Goal: Information Seeking & Learning: Learn about a topic

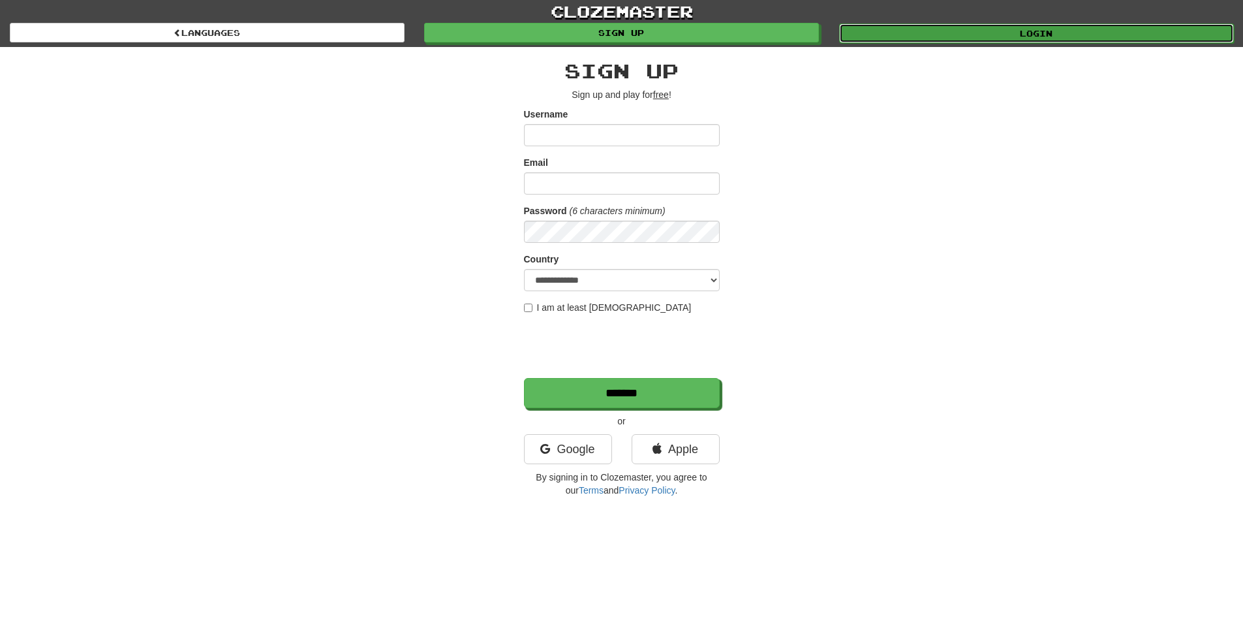
click at [954, 34] on link "Login" at bounding box center [1036, 33] width 395 height 20
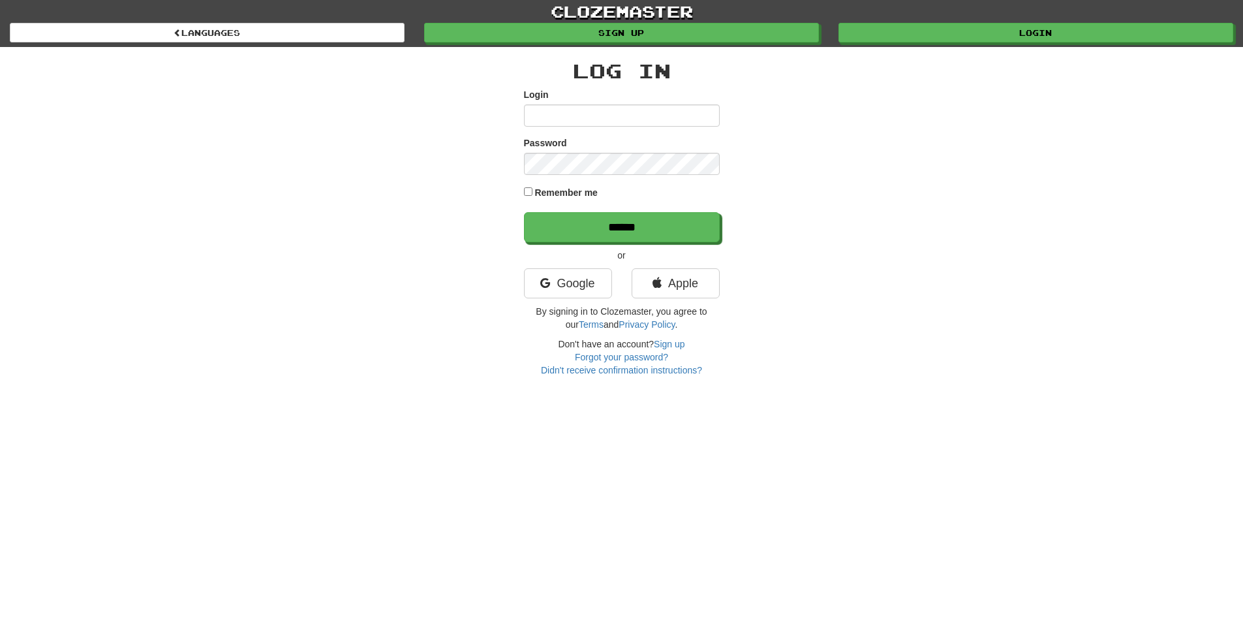
click at [621, 114] on input "Login" at bounding box center [622, 115] width 196 height 22
type input "**********"
click at [524, 212] on input "******" at bounding box center [622, 227] width 196 height 30
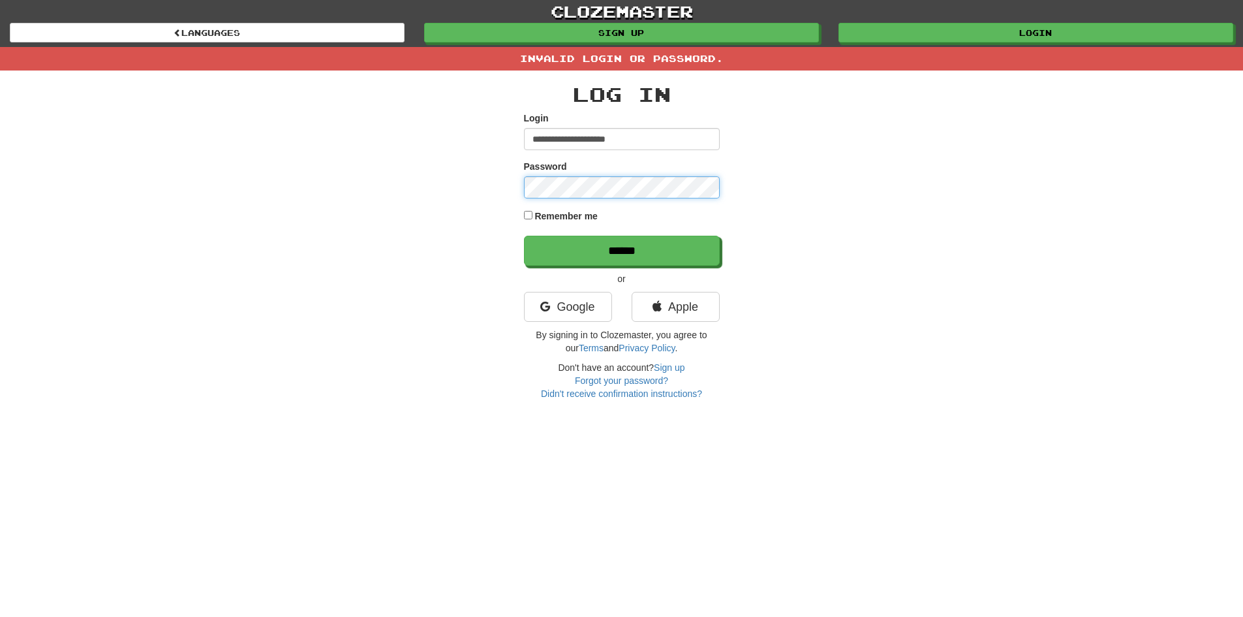
click at [524, 236] on input "******" at bounding box center [622, 251] width 196 height 30
click at [575, 309] on link "Google" at bounding box center [568, 307] width 88 height 30
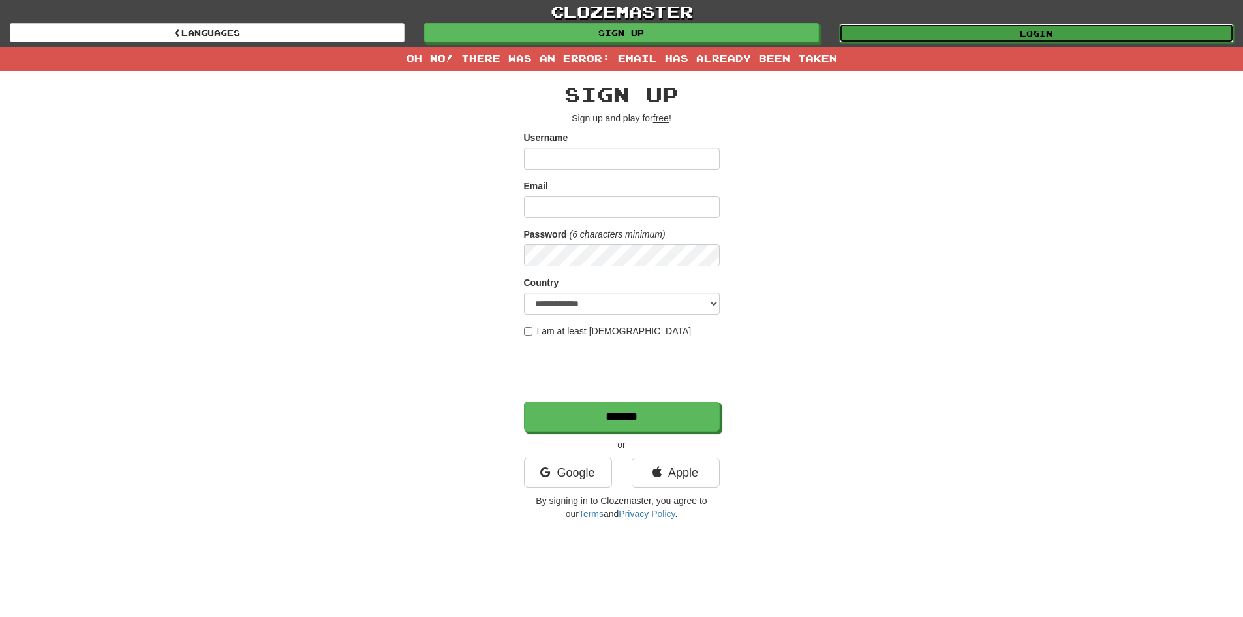
click at [1007, 35] on link "Login" at bounding box center [1036, 33] width 395 height 20
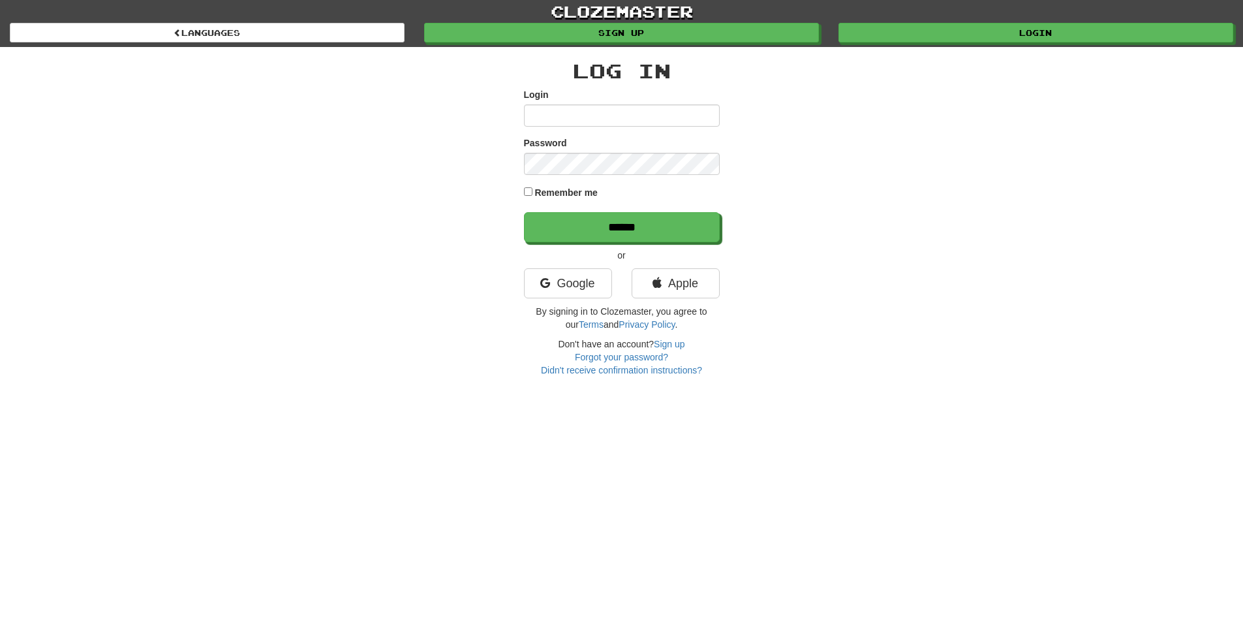
click at [582, 106] on input "Login" at bounding box center [622, 115] width 196 height 22
type input "**********"
click at [524, 212] on input "******" at bounding box center [622, 227] width 196 height 30
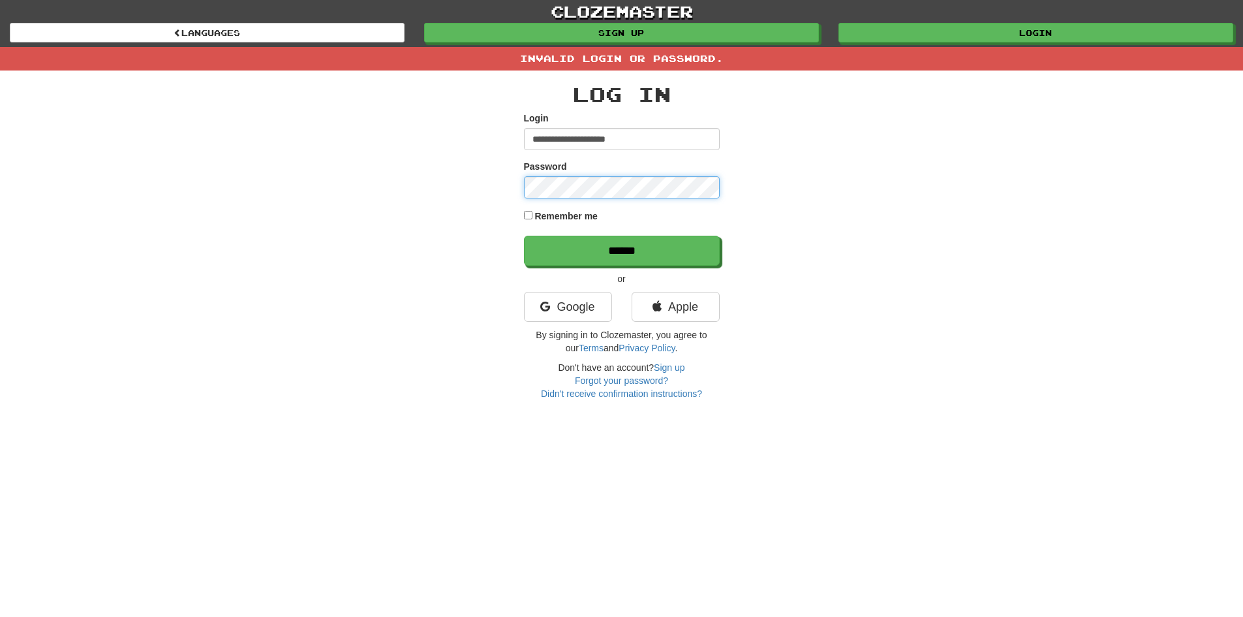
click at [524, 236] on input "******" at bounding box center [622, 251] width 196 height 30
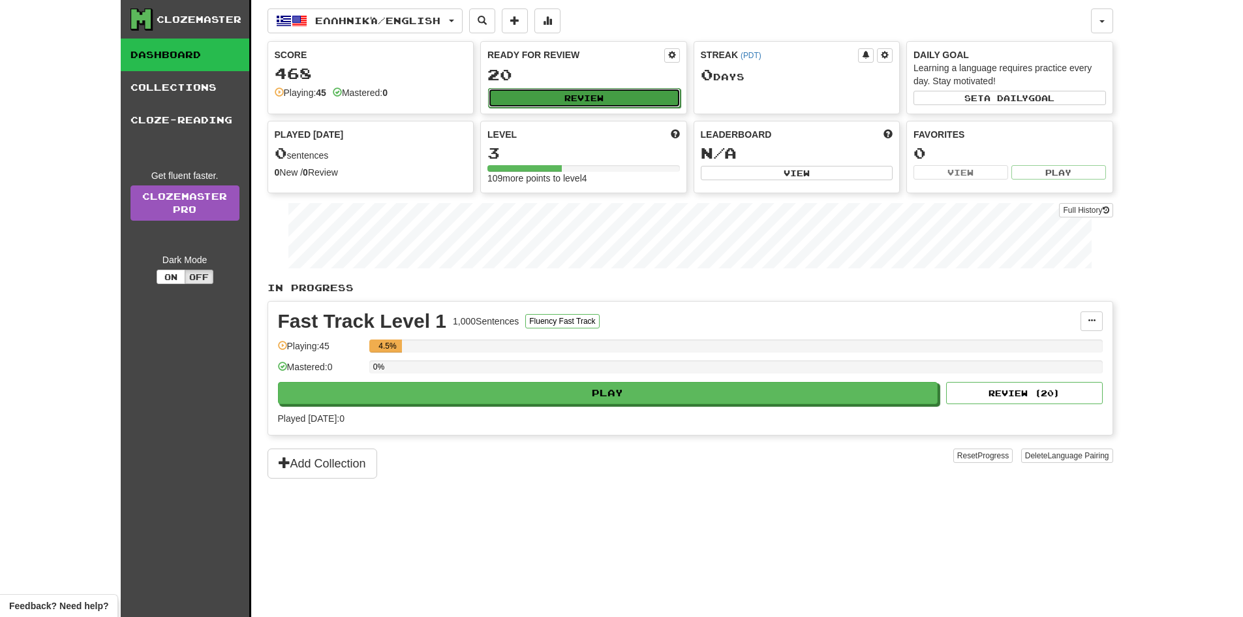
click at [568, 95] on button "Review" at bounding box center [584, 98] width 193 height 20
select select "**"
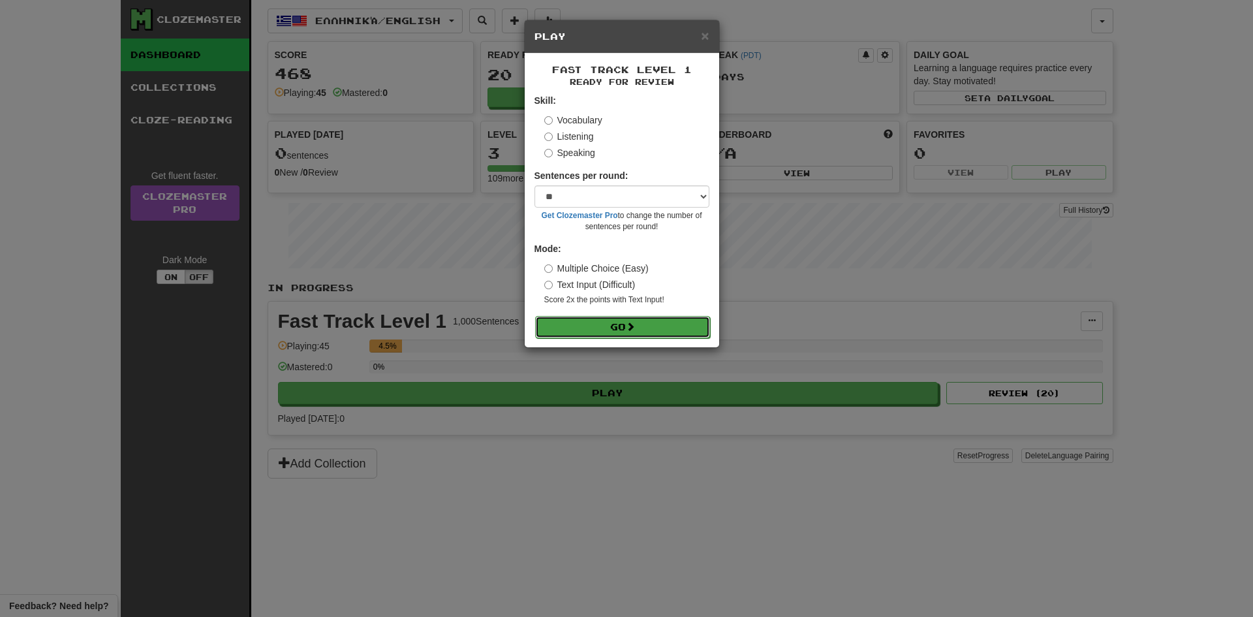
click at [608, 329] on button "Go" at bounding box center [622, 327] width 175 height 22
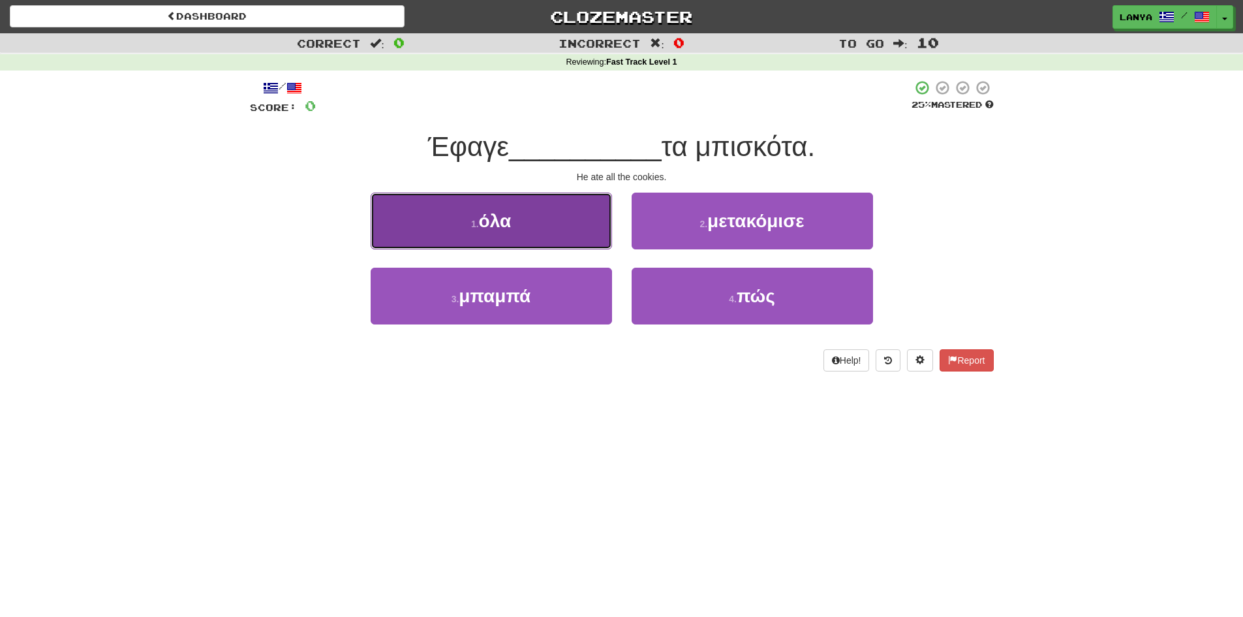
click at [508, 213] on span "όλα" at bounding box center [495, 221] width 33 height 20
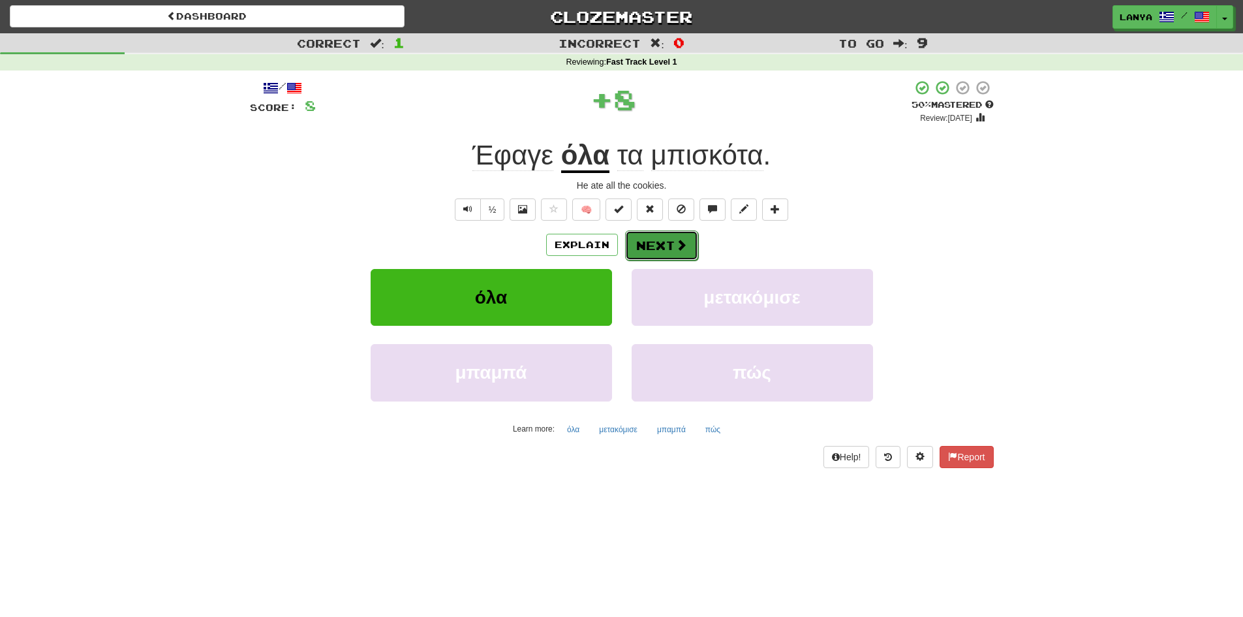
click at [680, 243] on span at bounding box center [682, 245] width 12 height 12
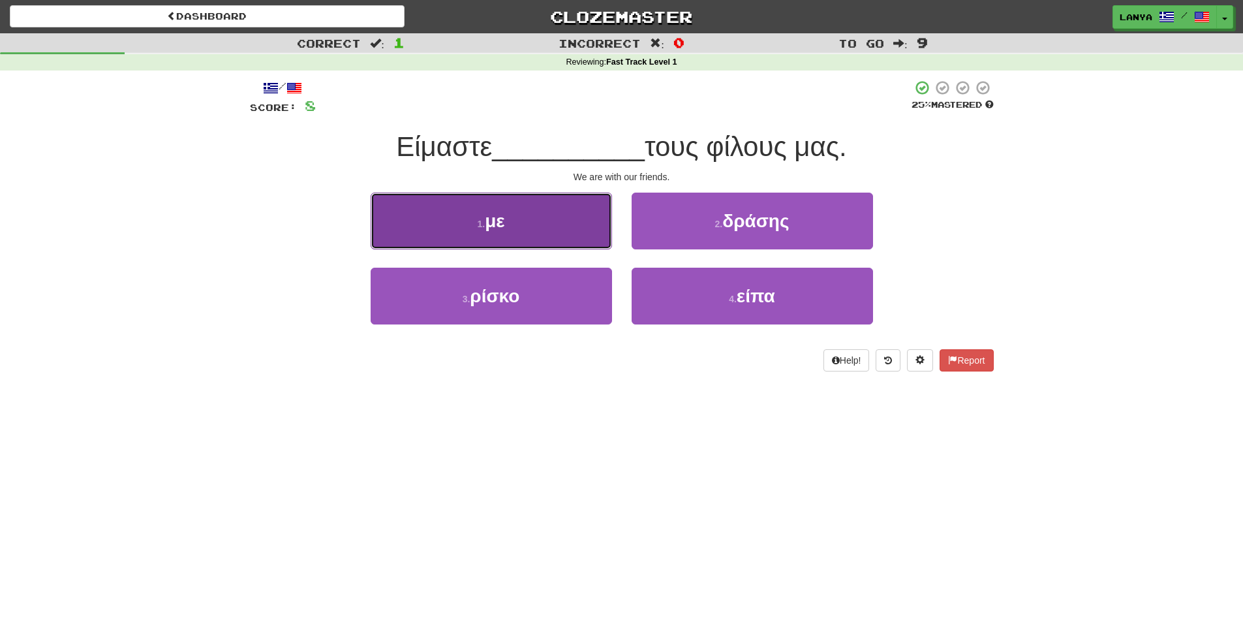
click at [535, 225] on button "1 . με" at bounding box center [491, 221] width 241 height 57
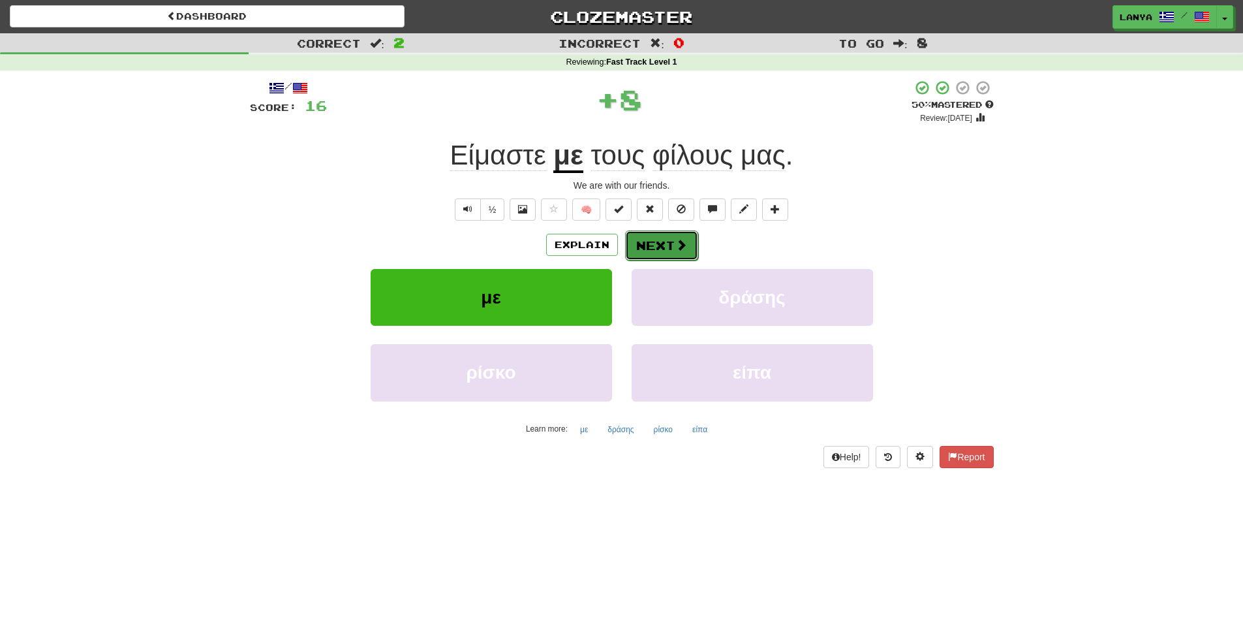
click at [653, 251] on button "Next" at bounding box center [661, 245] width 73 height 30
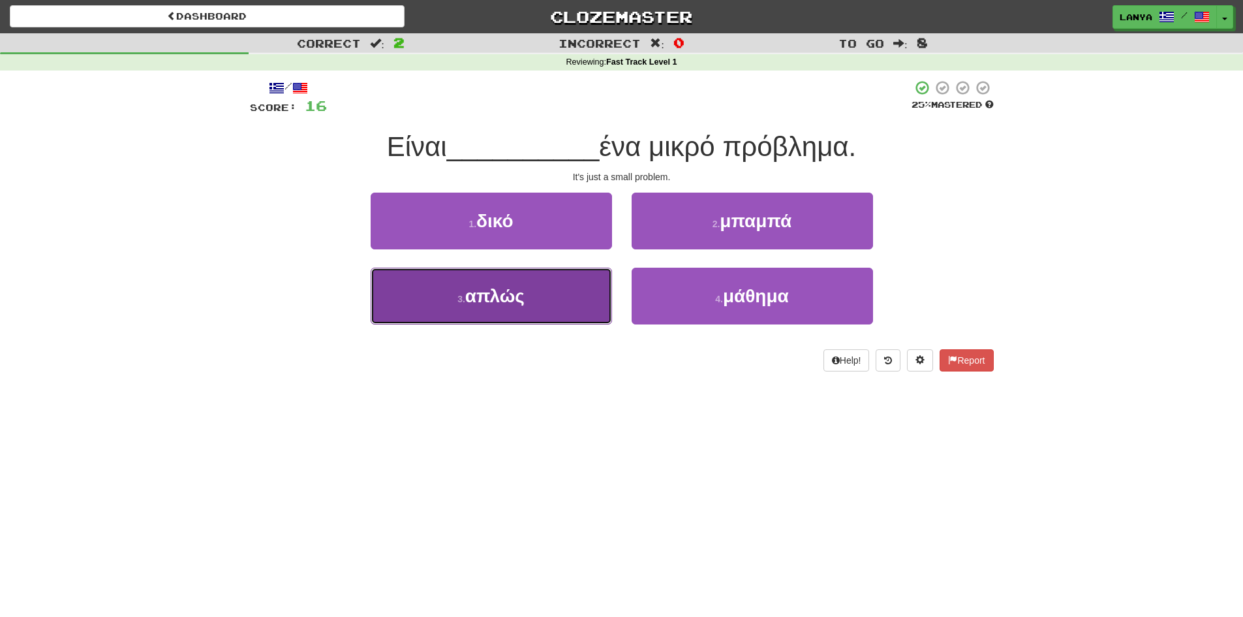
click at [525, 301] on span "απλώς" at bounding box center [494, 296] width 59 height 20
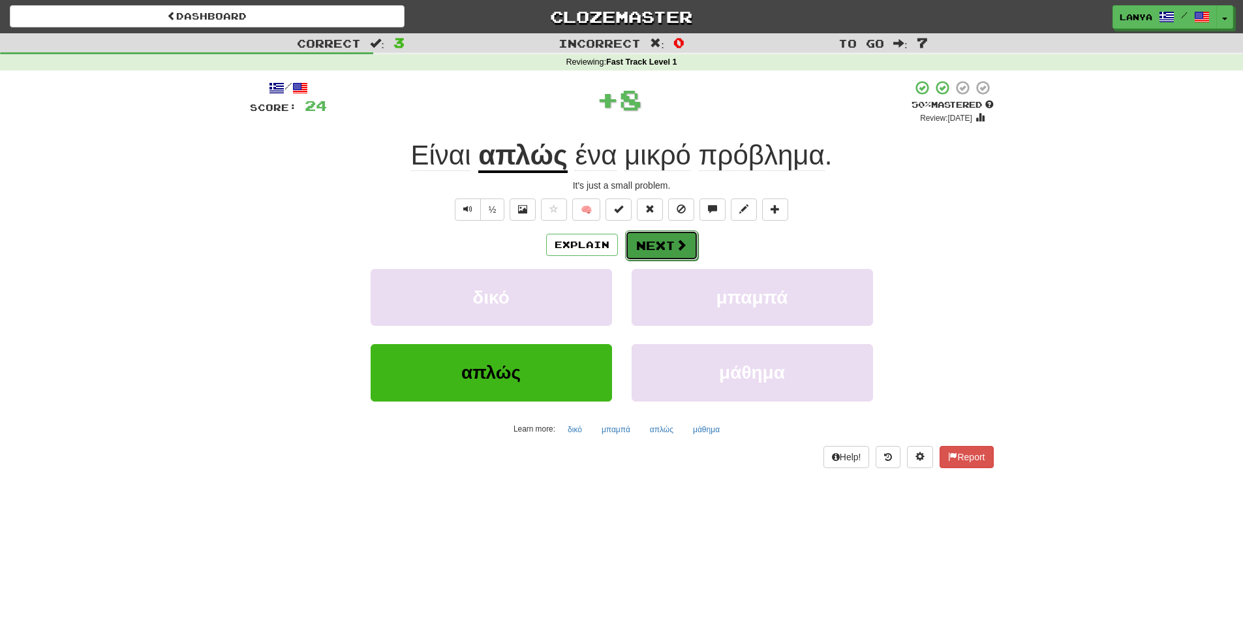
click at [660, 247] on button "Next" at bounding box center [661, 245] width 73 height 30
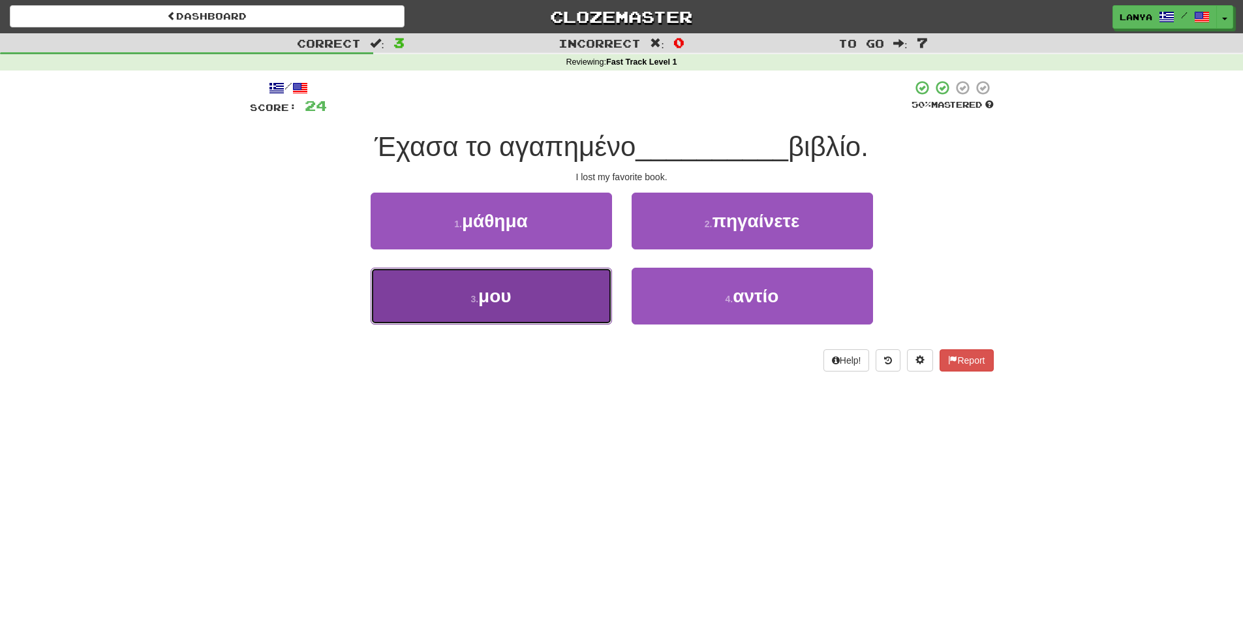
click at [534, 294] on button "3 . μου" at bounding box center [491, 296] width 241 height 57
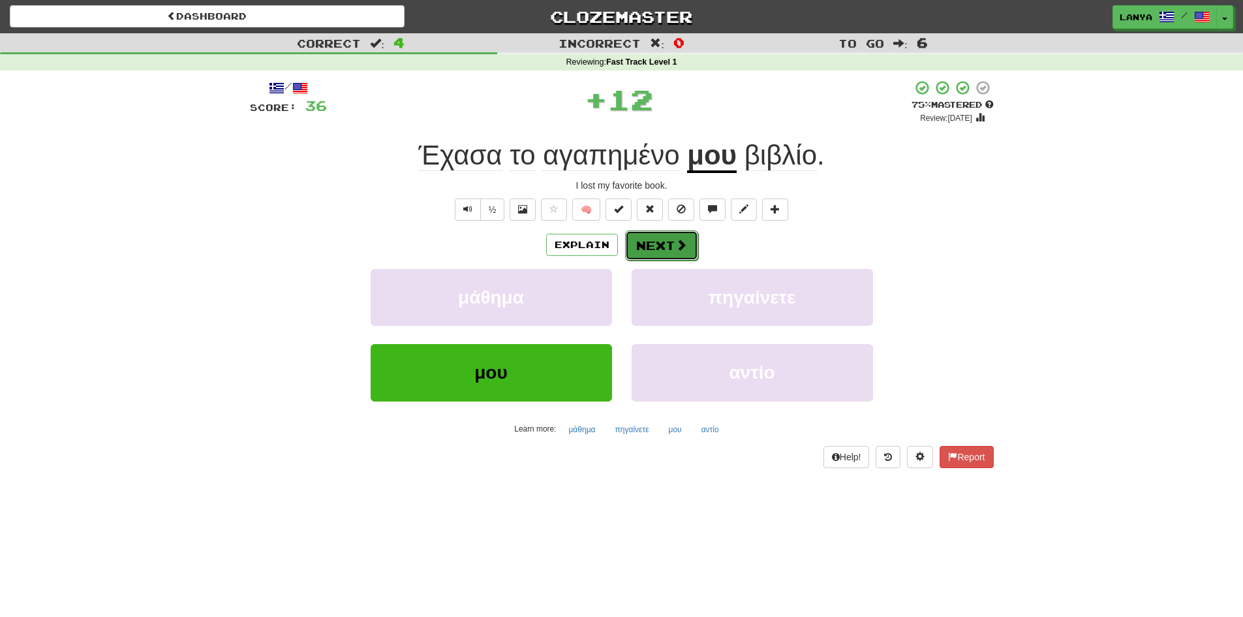
click at [672, 246] on button "Next" at bounding box center [661, 245] width 73 height 30
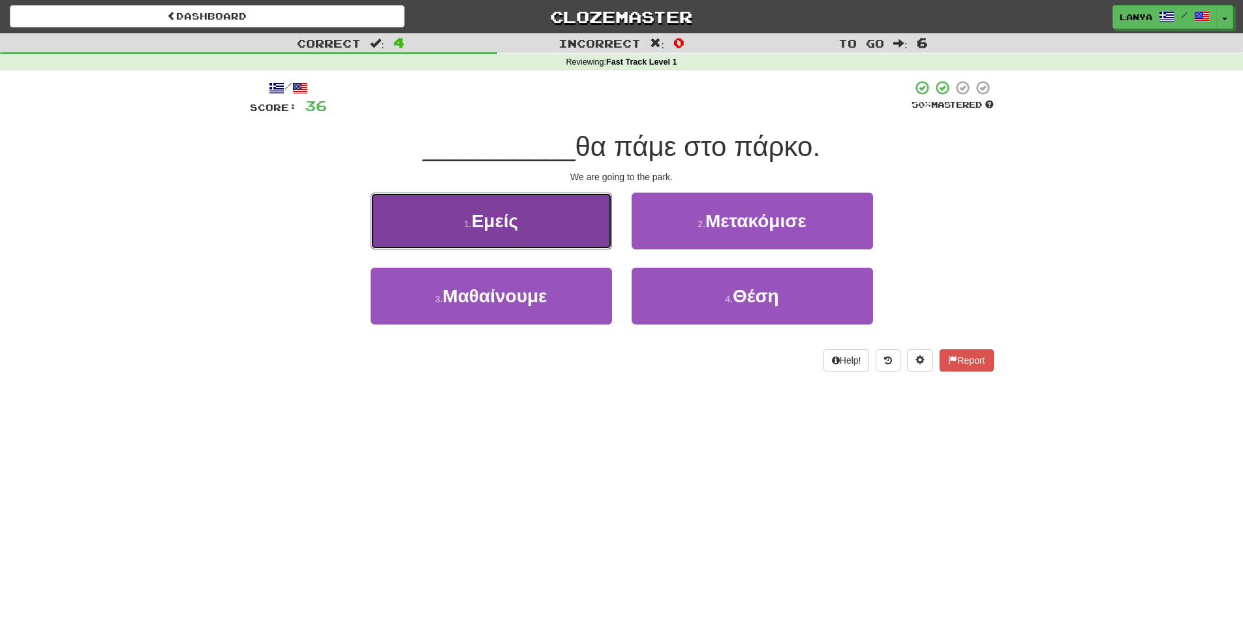
click at [514, 226] on span "Εμείς" at bounding box center [495, 221] width 46 height 20
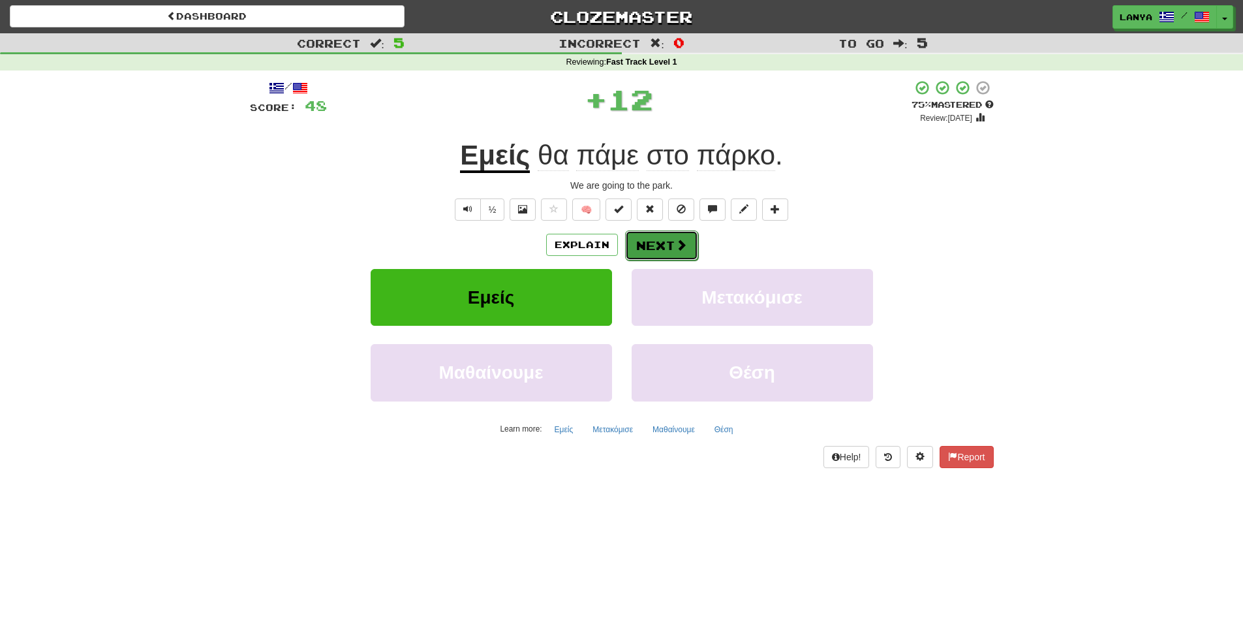
click at [648, 245] on button "Next" at bounding box center [661, 245] width 73 height 30
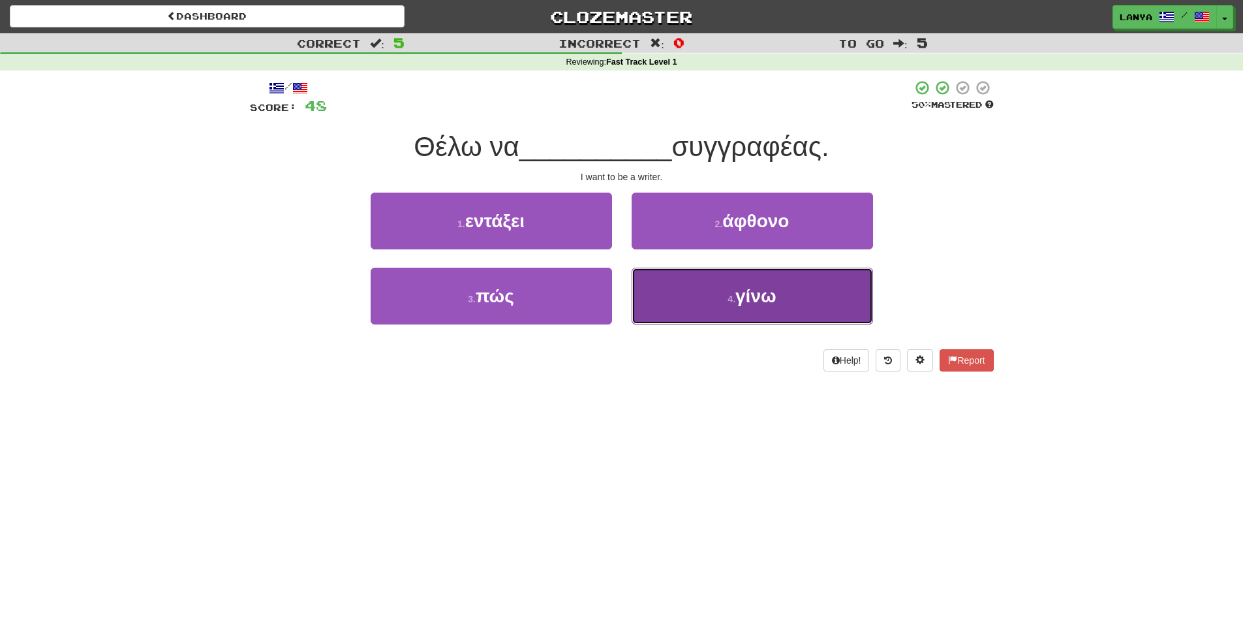
click at [774, 304] on span "γίνω" at bounding box center [756, 296] width 41 height 20
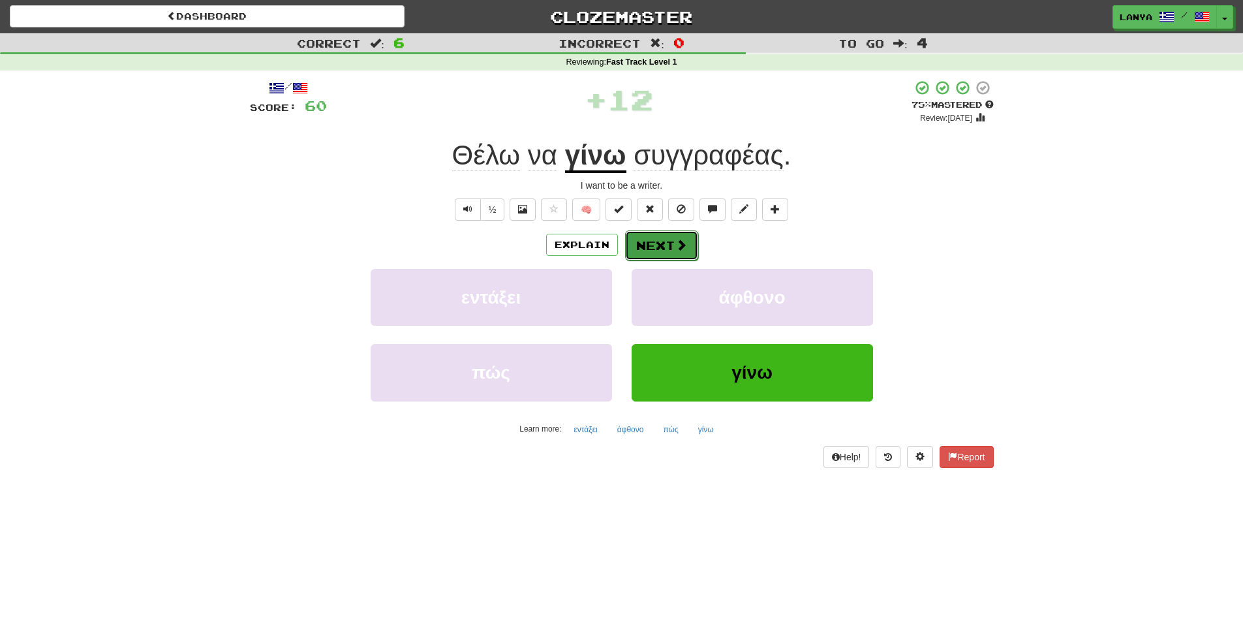
click at [664, 249] on button "Next" at bounding box center [661, 245] width 73 height 30
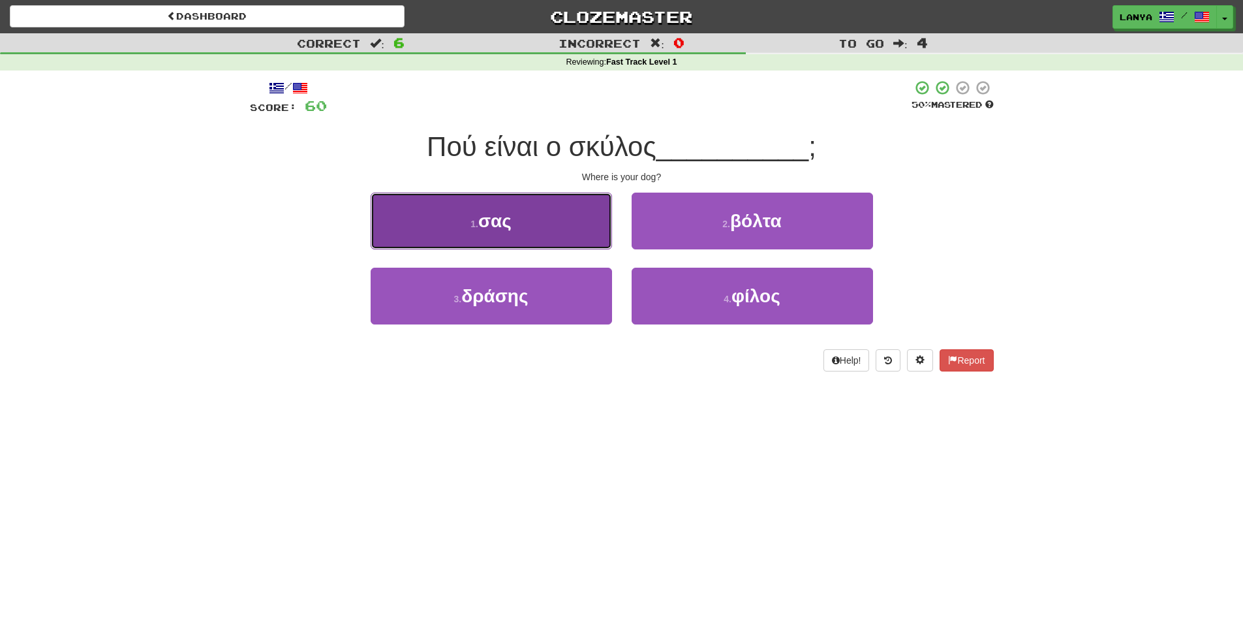
click at [531, 230] on button "1 . σας" at bounding box center [491, 221] width 241 height 57
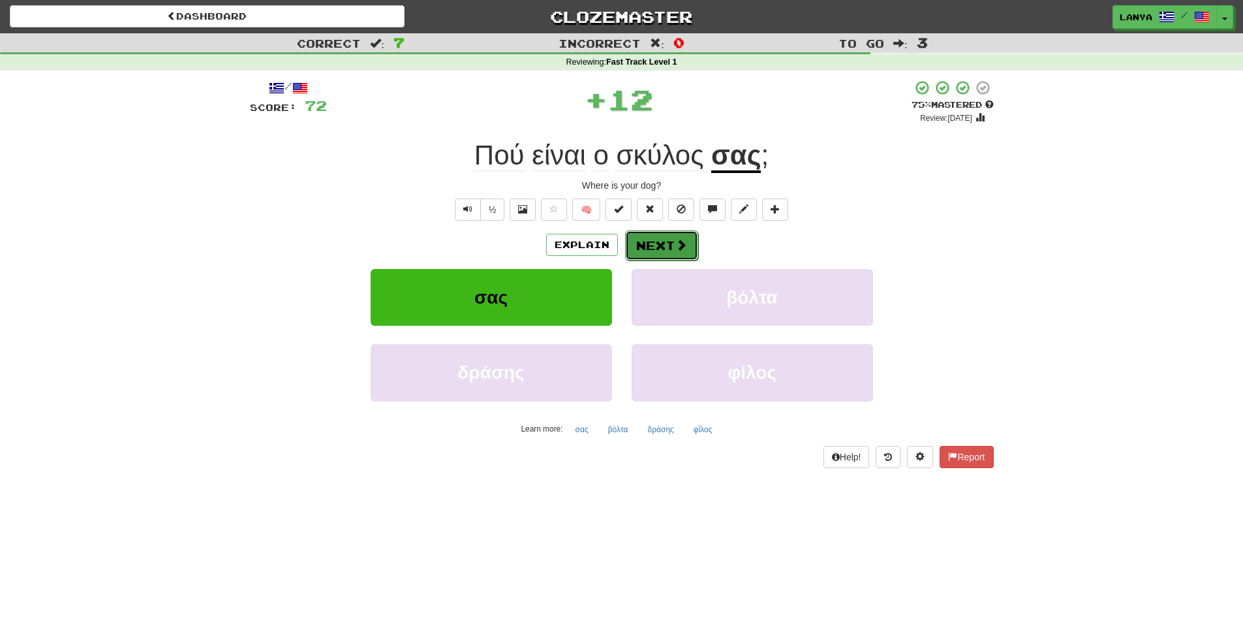
click at [660, 245] on button "Next" at bounding box center [661, 245] width 73 height 30
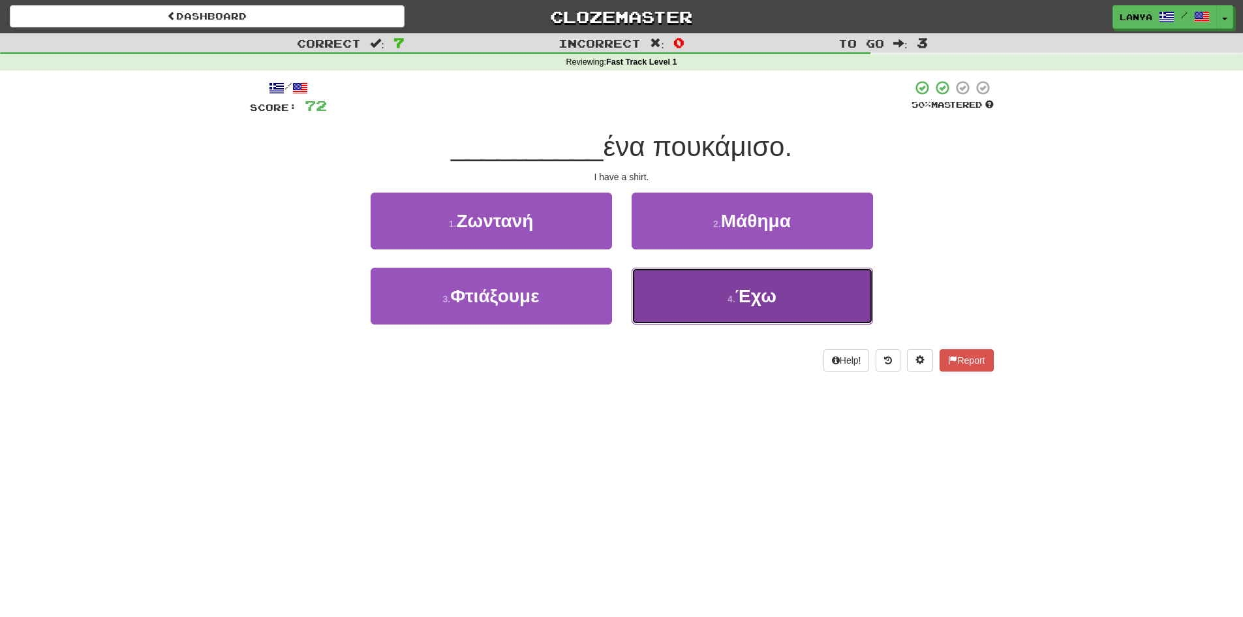
click at [744, 313] on button "4 . Έχω" at bounding box center [752, 296] width 241 height 57
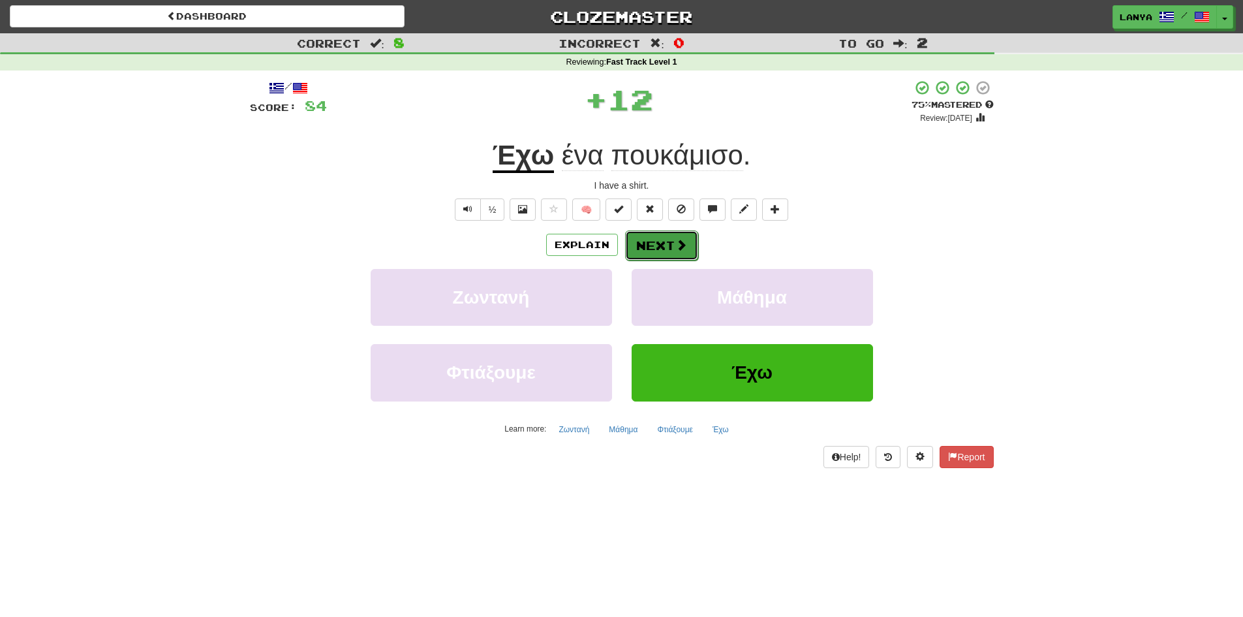
click at [664, 248] on button "Next" at bounding box center [661, 245] width 73 height 30
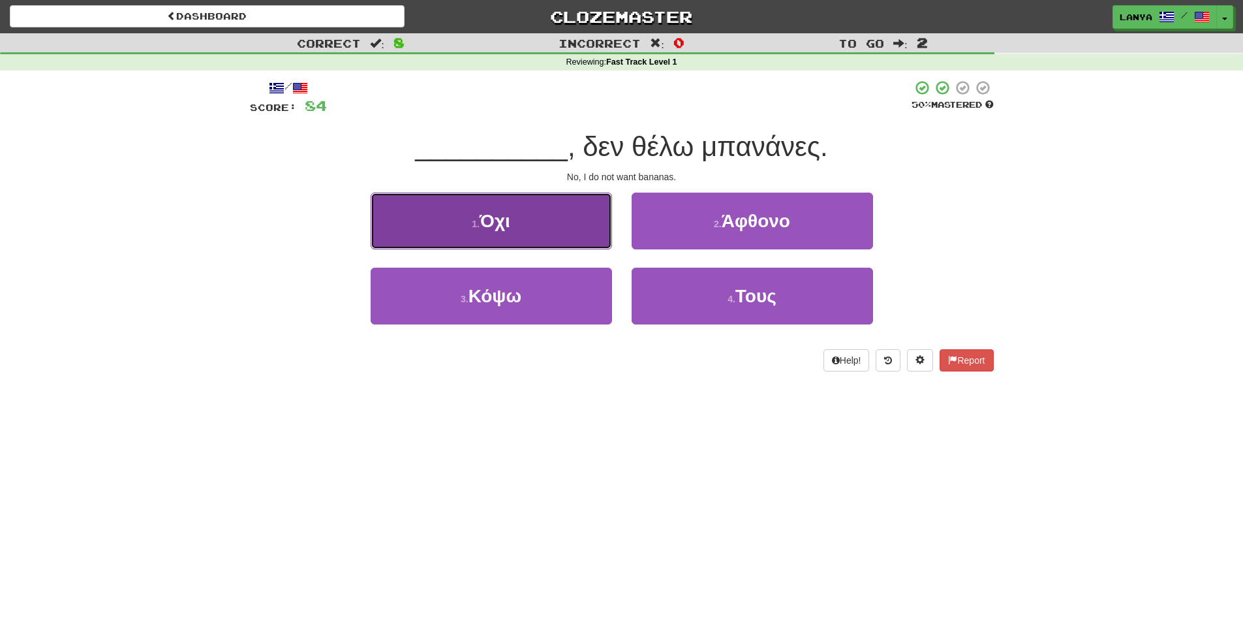
click at [531, 222] on button "1 . Όχι" at bounding box center [491, 221] width 241 height 57
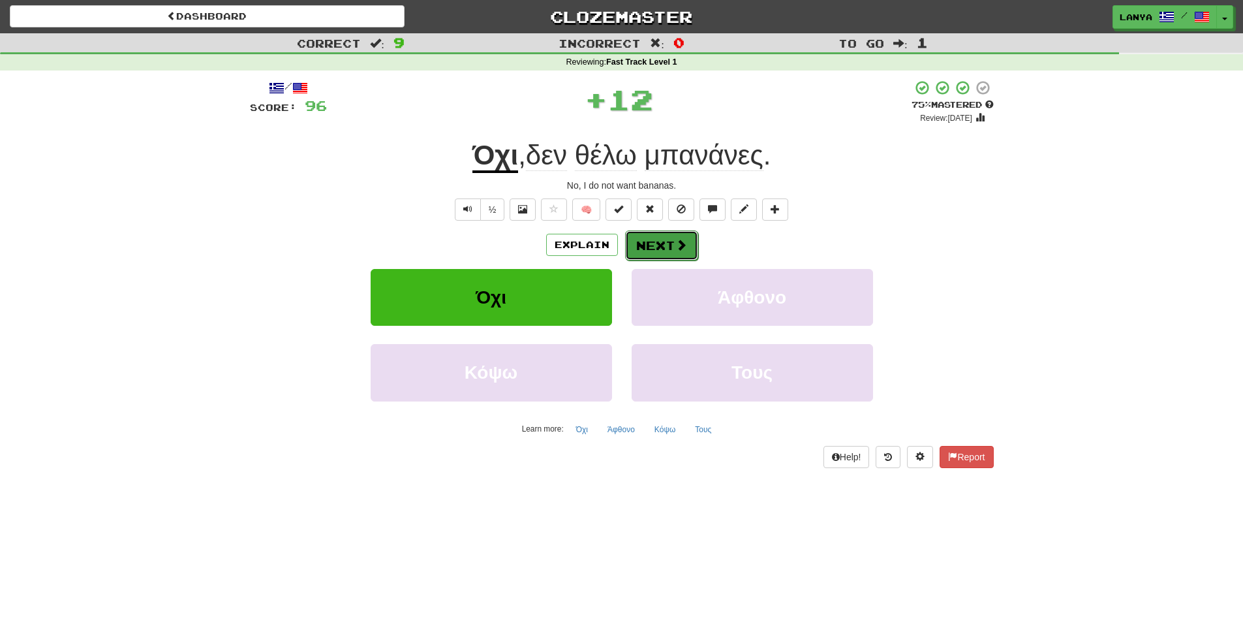
click at [672, 250] on button "Next" at bounding box center [661, 245] width 73 height 30
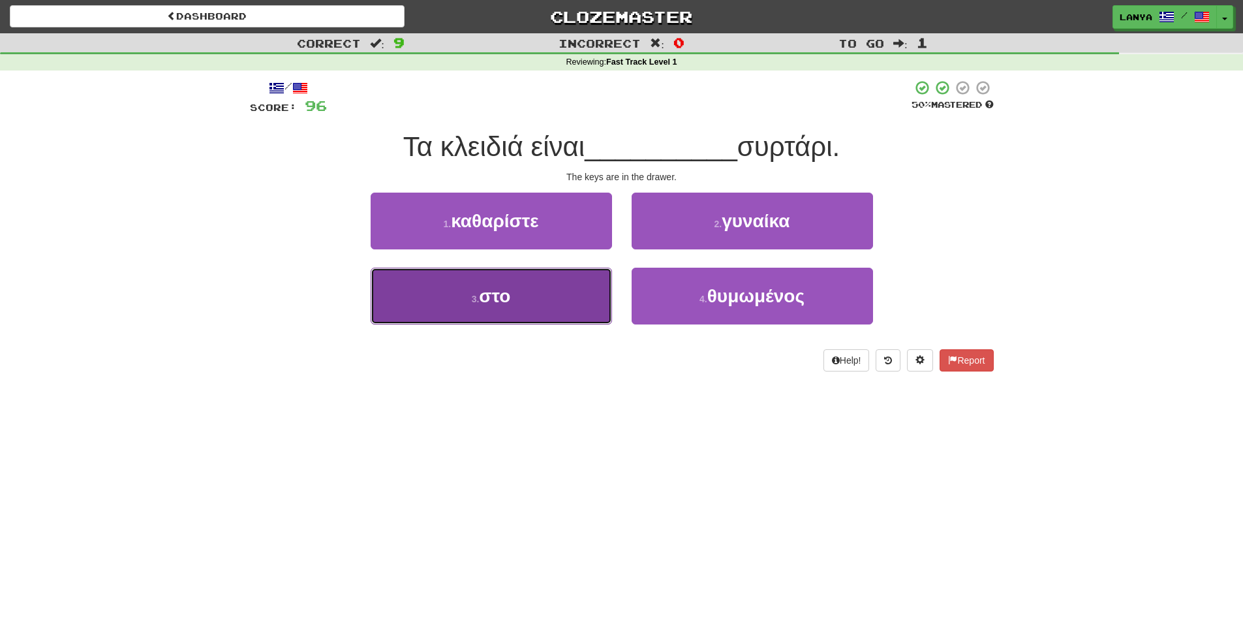
click at [515, 304] on button "3 . στο" at bounding box center [491, 296] width 241 height 57
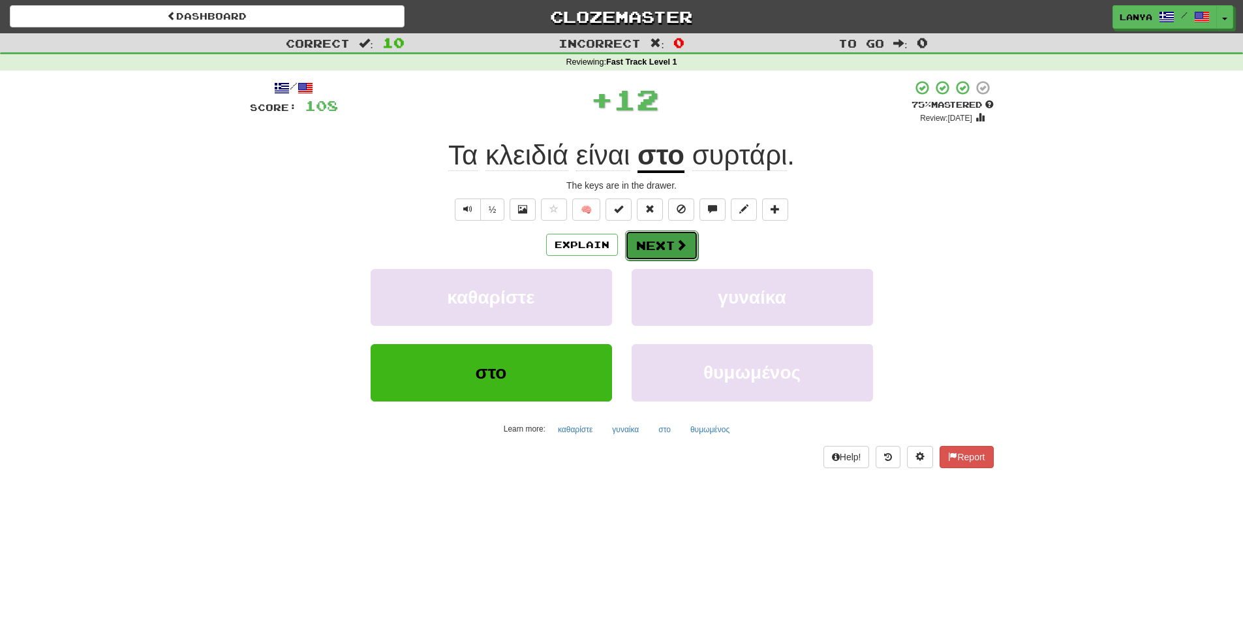
click at [682, 240] on span at bounding box center [682, 245] width 12 height 12
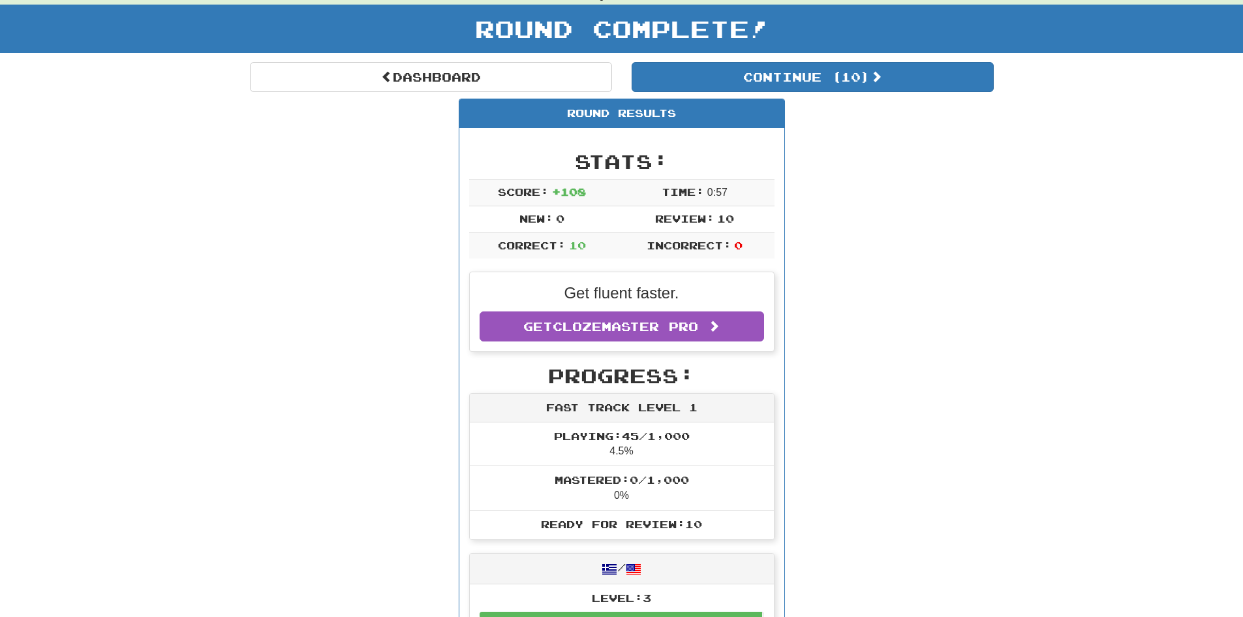
scroll to position [131, 0]
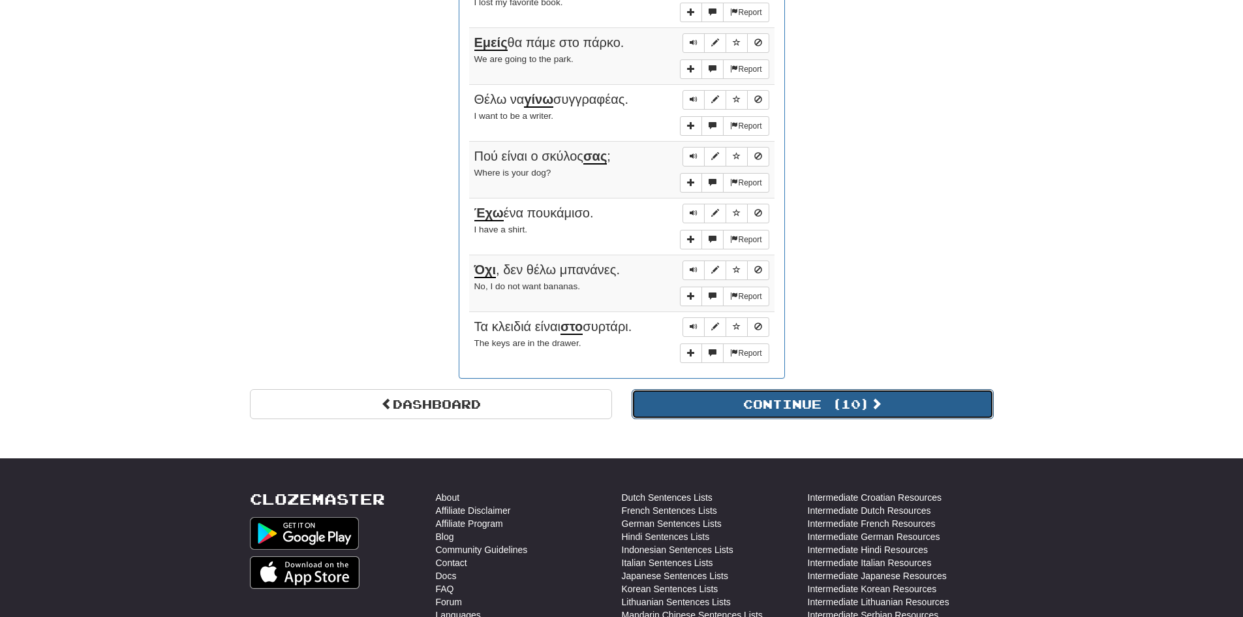
click at [832, 403] on button "Continue ( 10 )" at bounding box center [813, 404] width 362 height 30
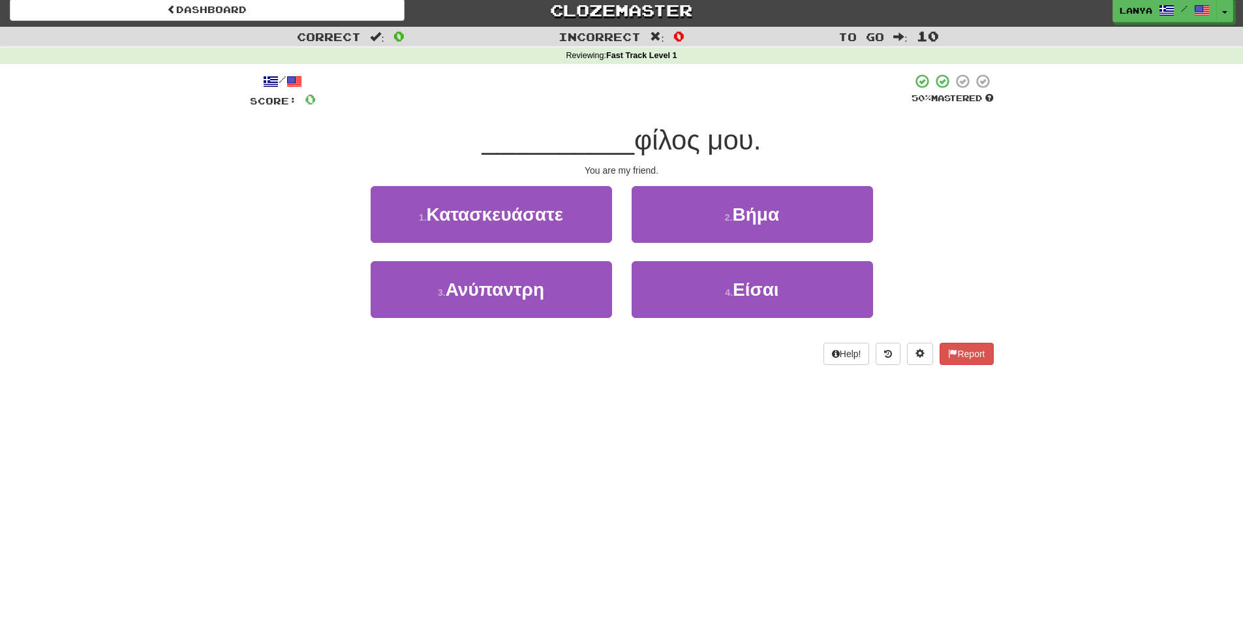
scroll to position [0, 0]
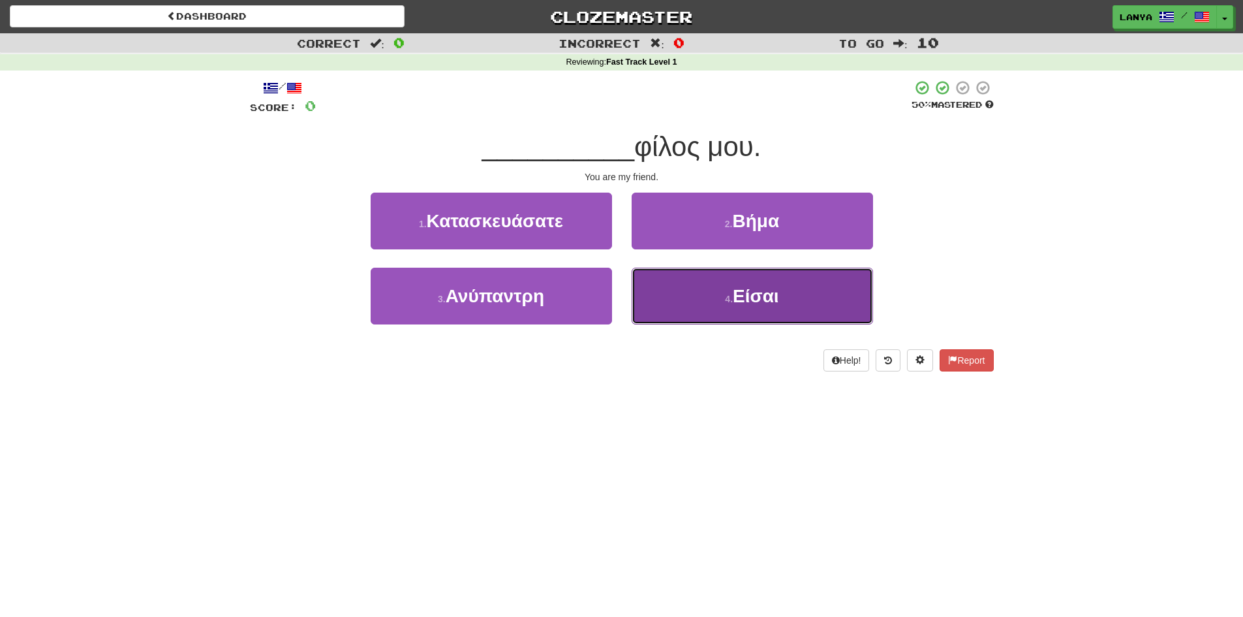
click at [761, 305] on span "Είσαι" at bounding box center [756, 296] width 46 height 20
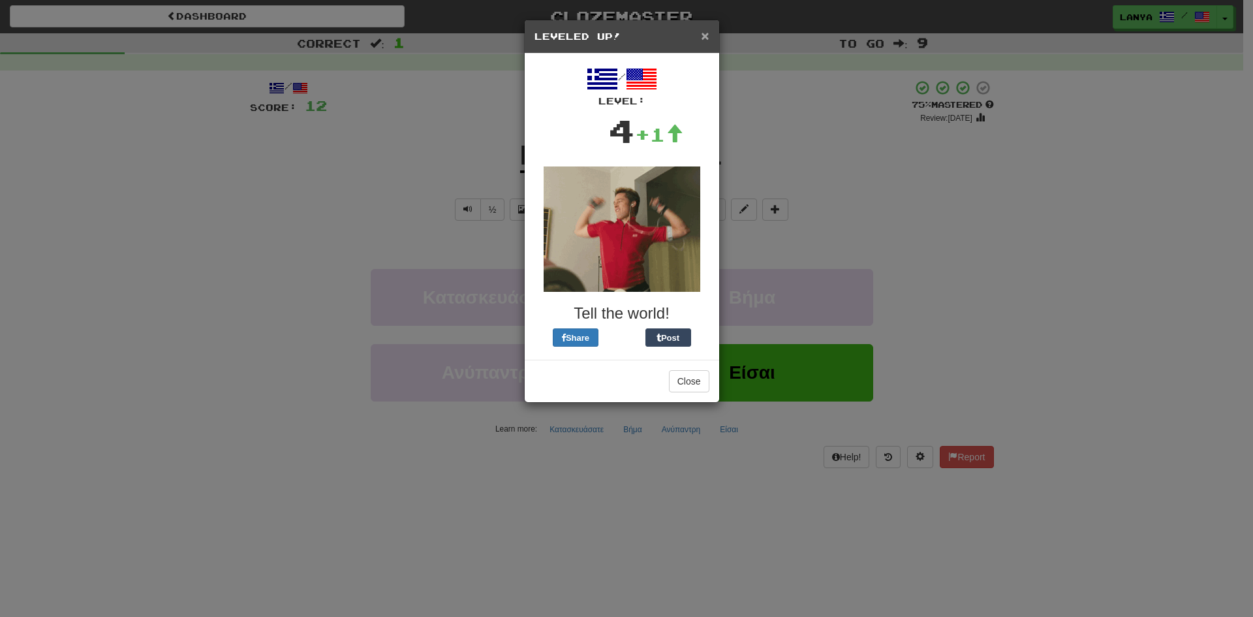
click at [705, 36] on span "×" at bounding box center [705, 35] width 8 height 15
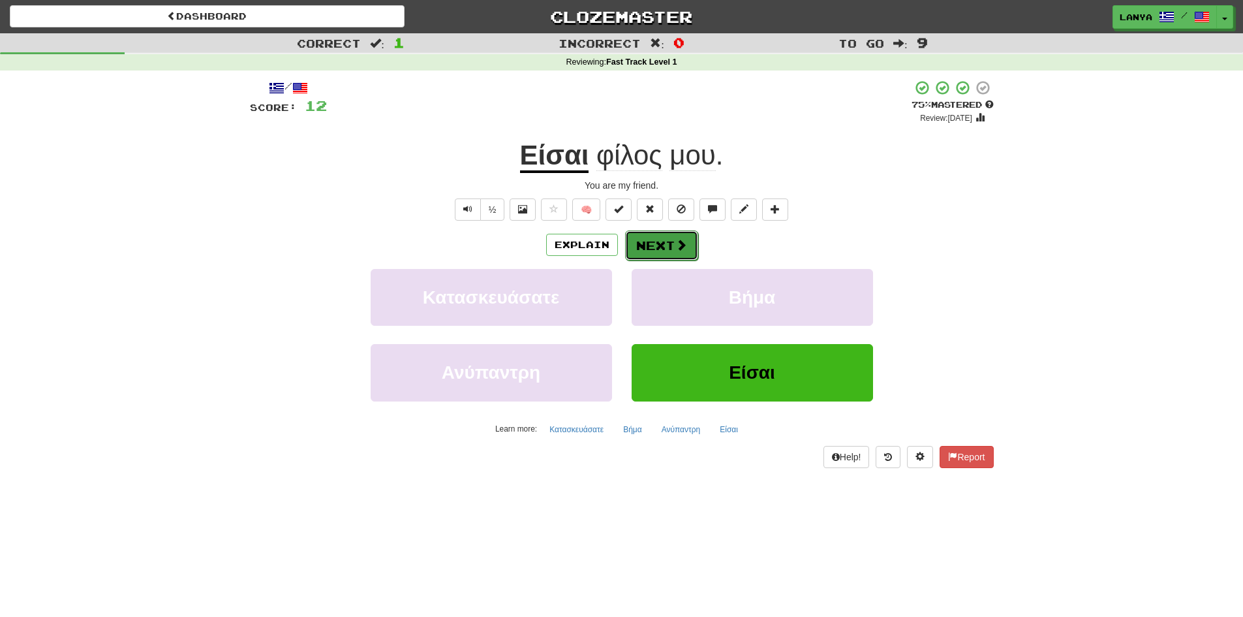
click at [653, 244] on button "Next" at bounding box center [661, 245] width 73 height 30
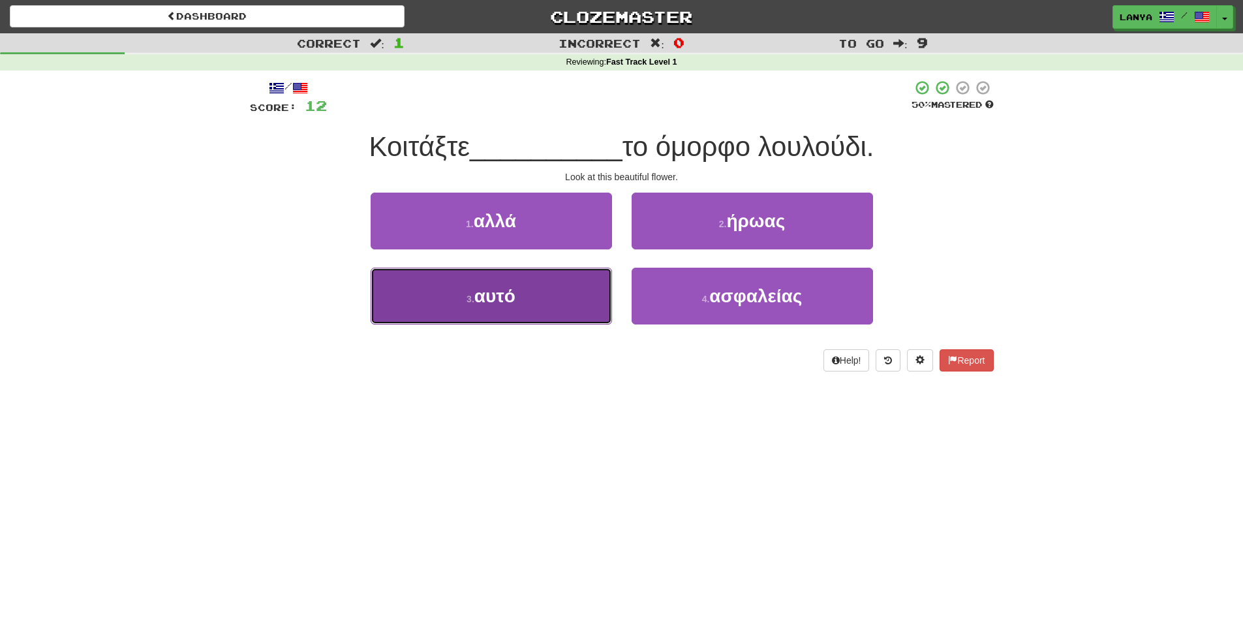
click at [525, 304] on button "3 . αυτό" at bounding box center [491, 296] width 241 height 57
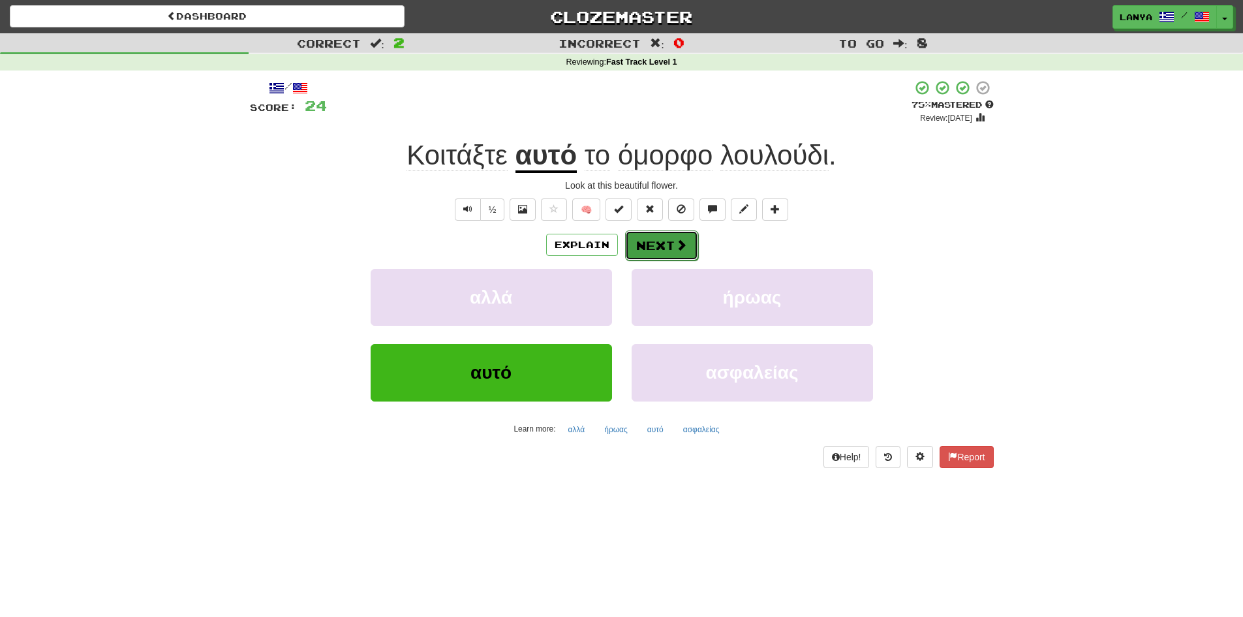
click at [669, 252] on button "Next" at bounding box center [661, 245] width 73 height 30
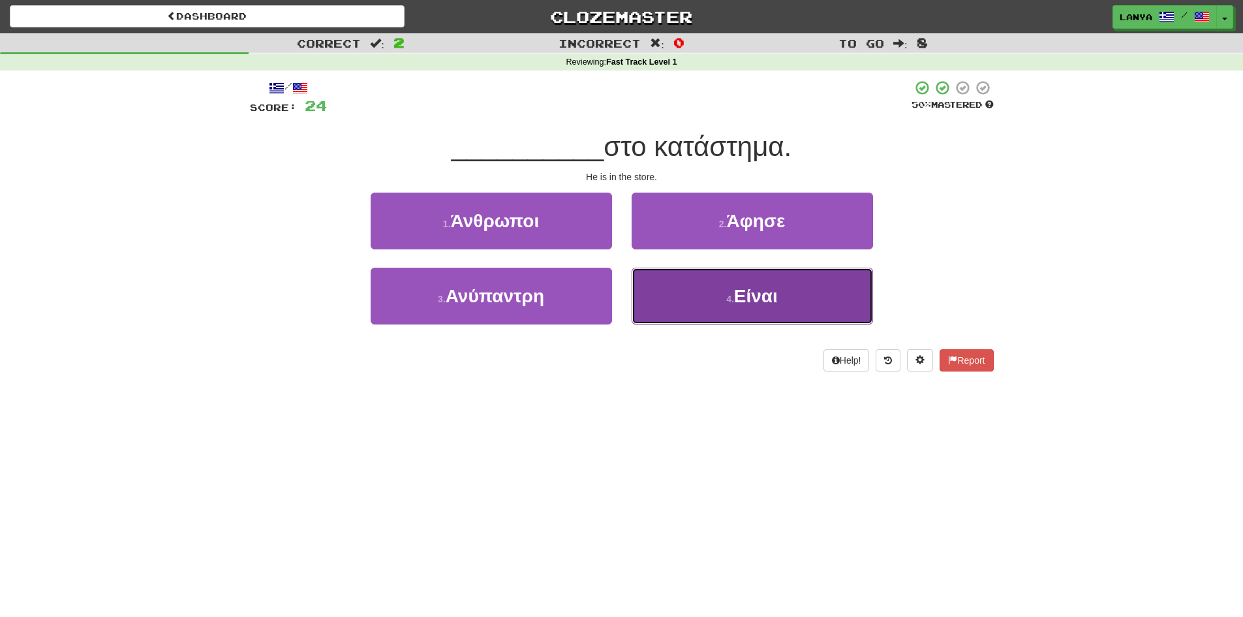
click at [749, 302] on span "Είναι" at bounding box center [756, 296] width 44 height 20
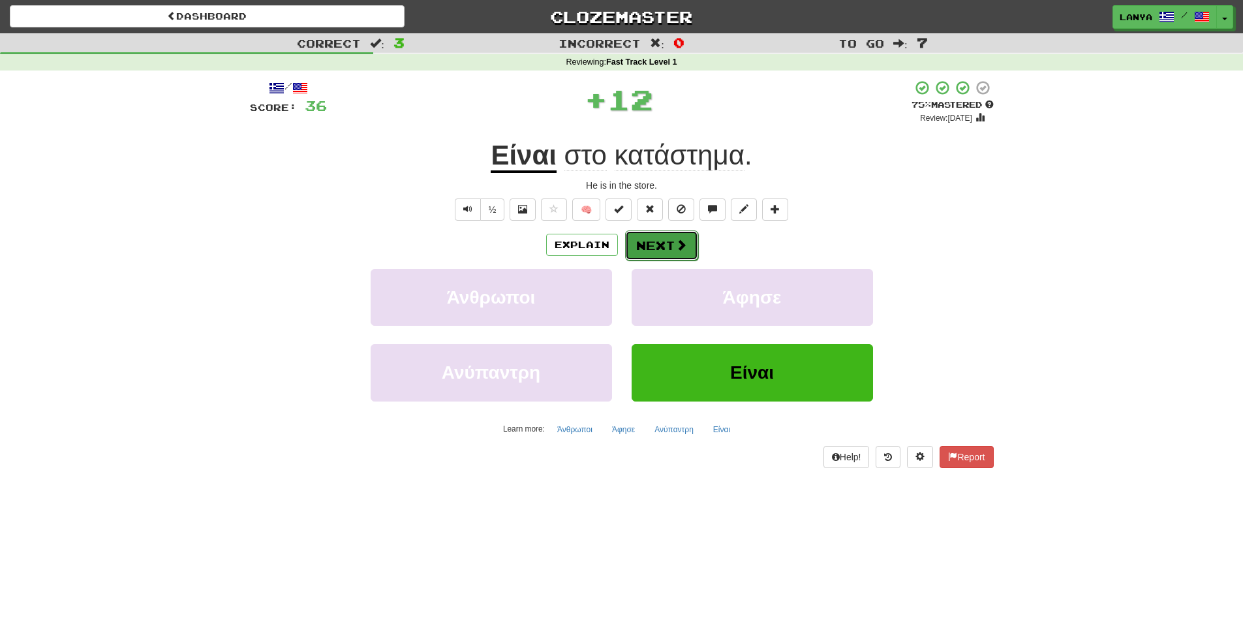
click at [654, 251] on button "Next" at bounding box center [661, 245] width 73 height 30
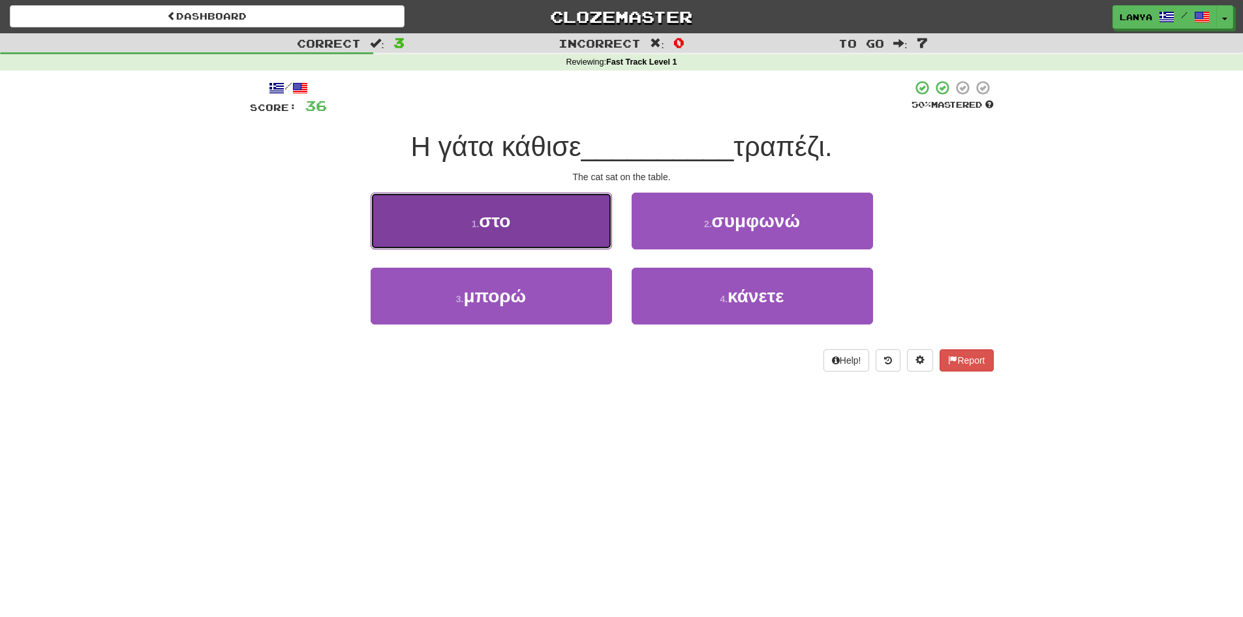
click at [535, 236] on button "1 . στο" at bounding box center [491, 221] width 241 height 57
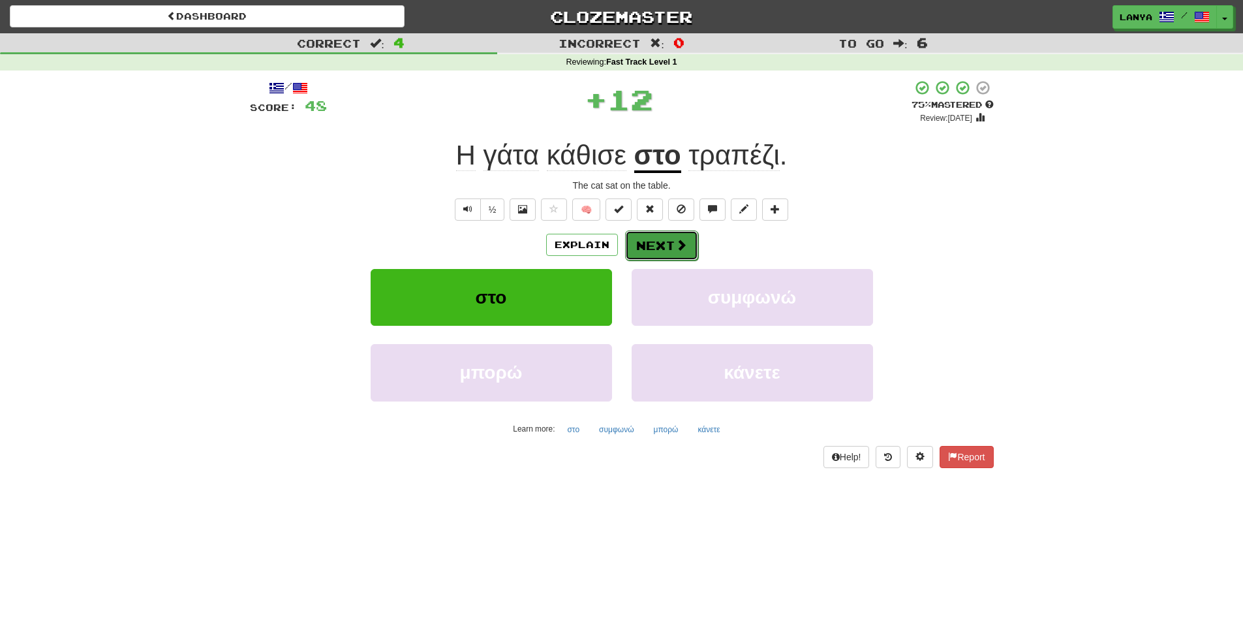
click at [660, 245] on button "Next" at bounding box center [661, 245] width 73 height 30
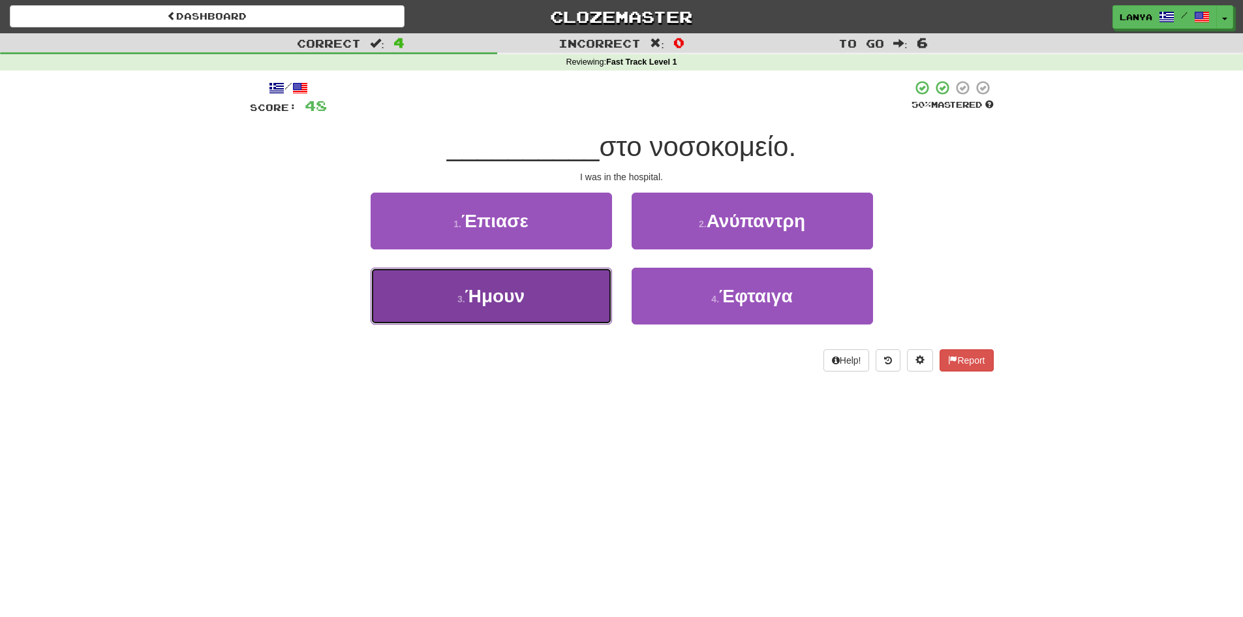
click at [499, 311] on button "3 . Ήμουν" at bounding box center [491, 296] width 241 height 57
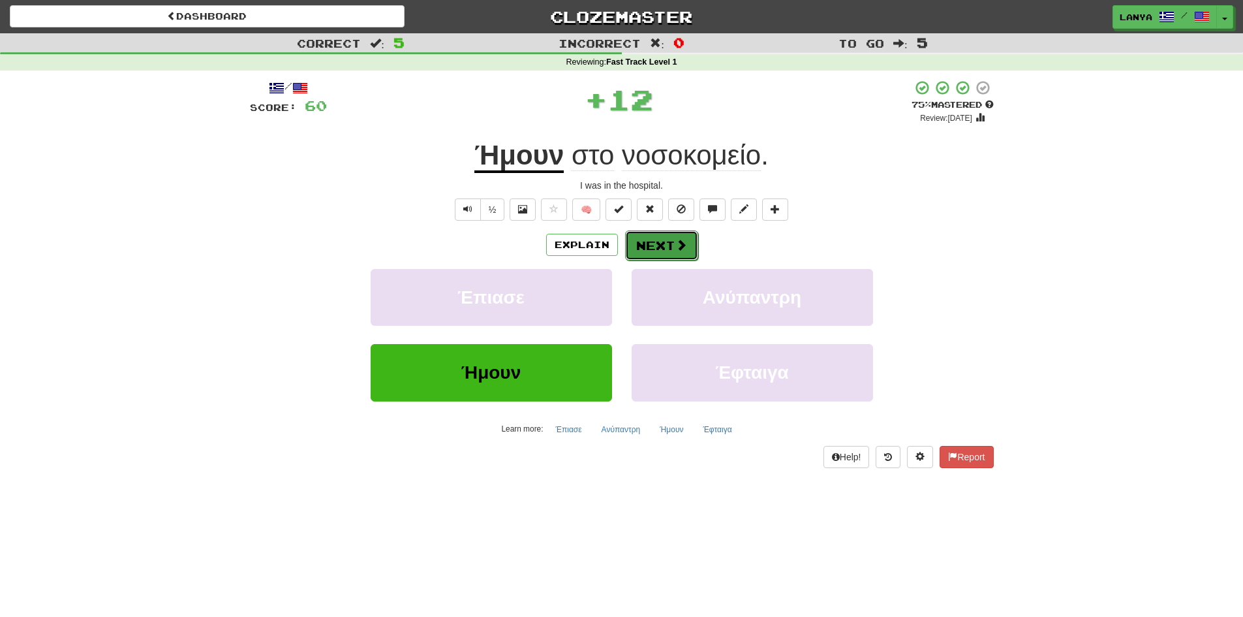
click at [672, 243] on button "Next" at bounding box center [661, 245] width 73 height 30
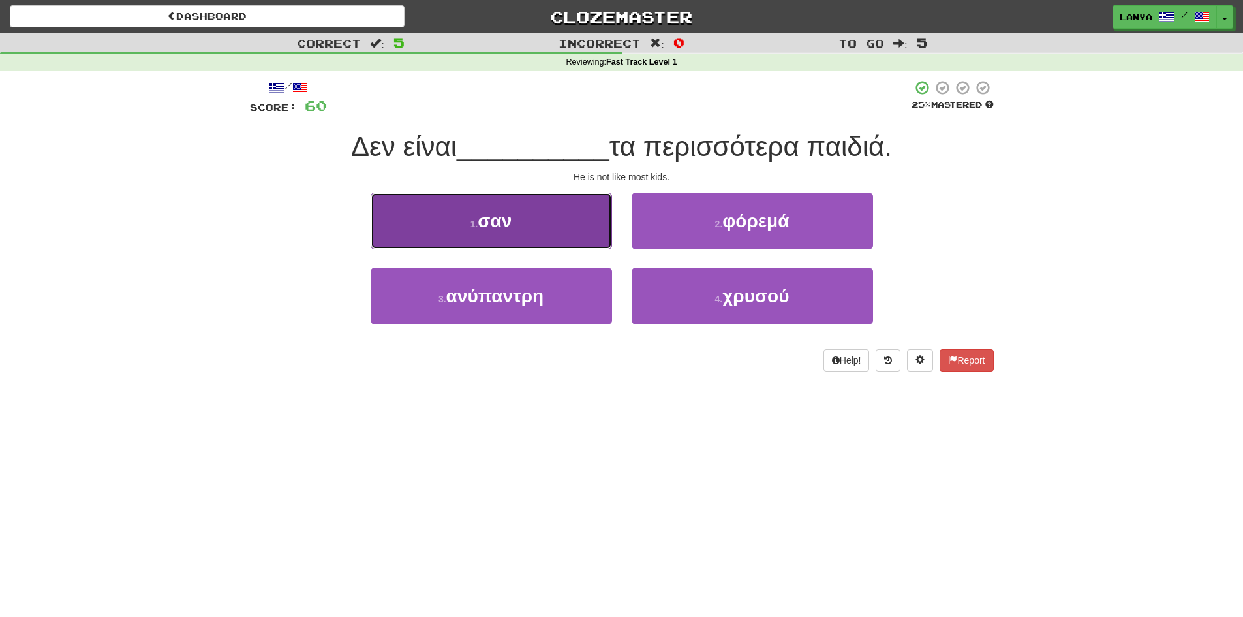
click at [501, 212] on span "σαν" at bounding box center [495, 221] width 34 height 20
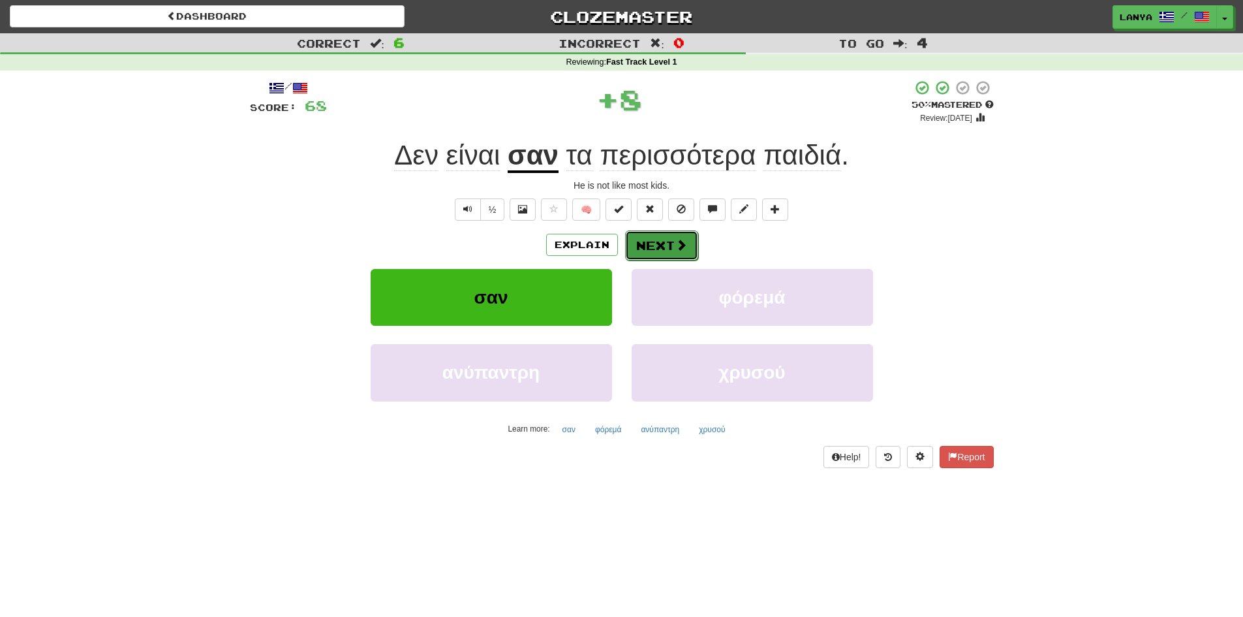
click at [676, 248] on span at bounding box center [682, 245] width 12 height 12
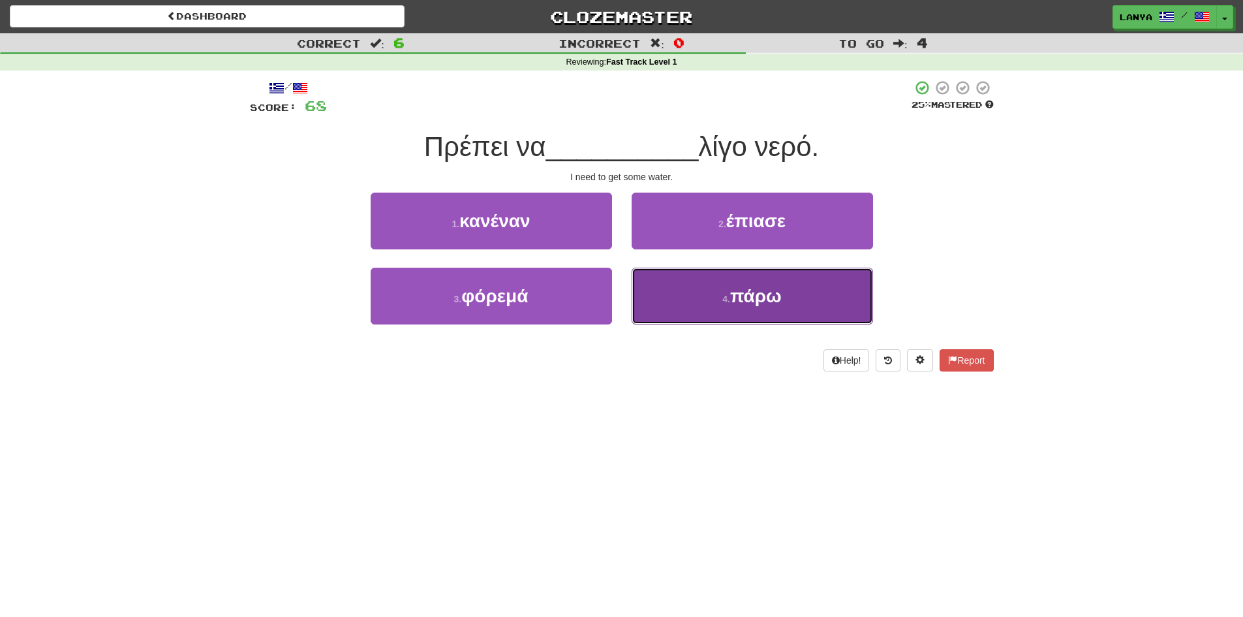
click at [719, 315] on button "4 . πάρω" at bounding box center [752, 296] width 241 height 57
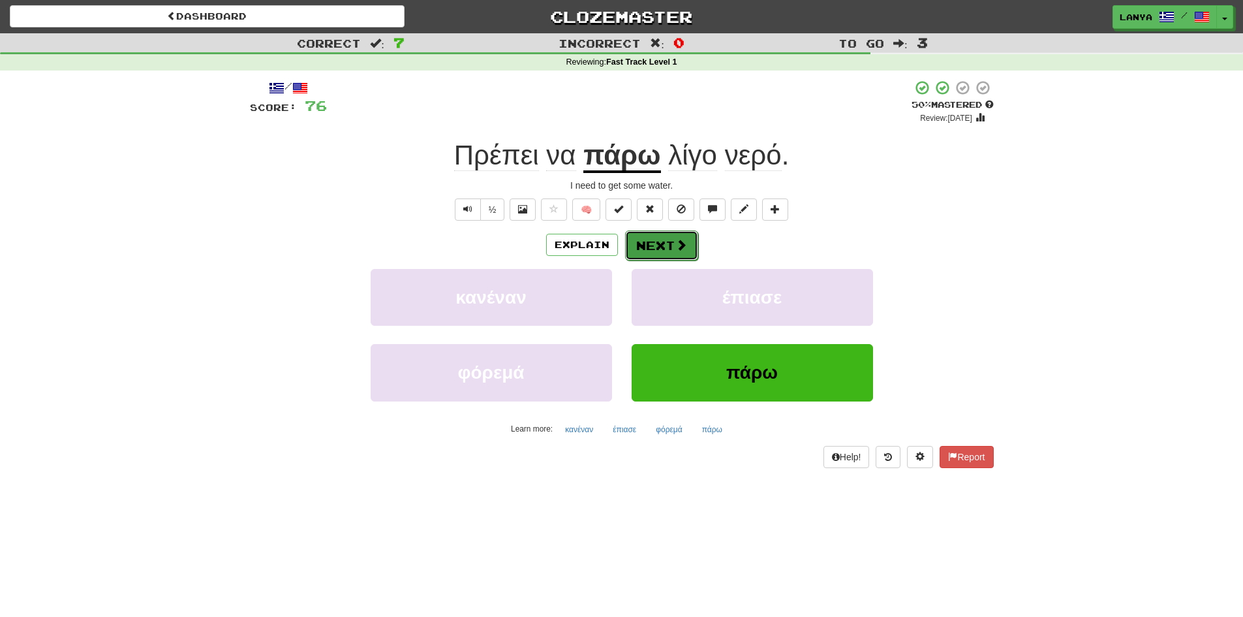
click at [657, 249] on button "Next" at bounding box center [661, 245] width 73 height 30
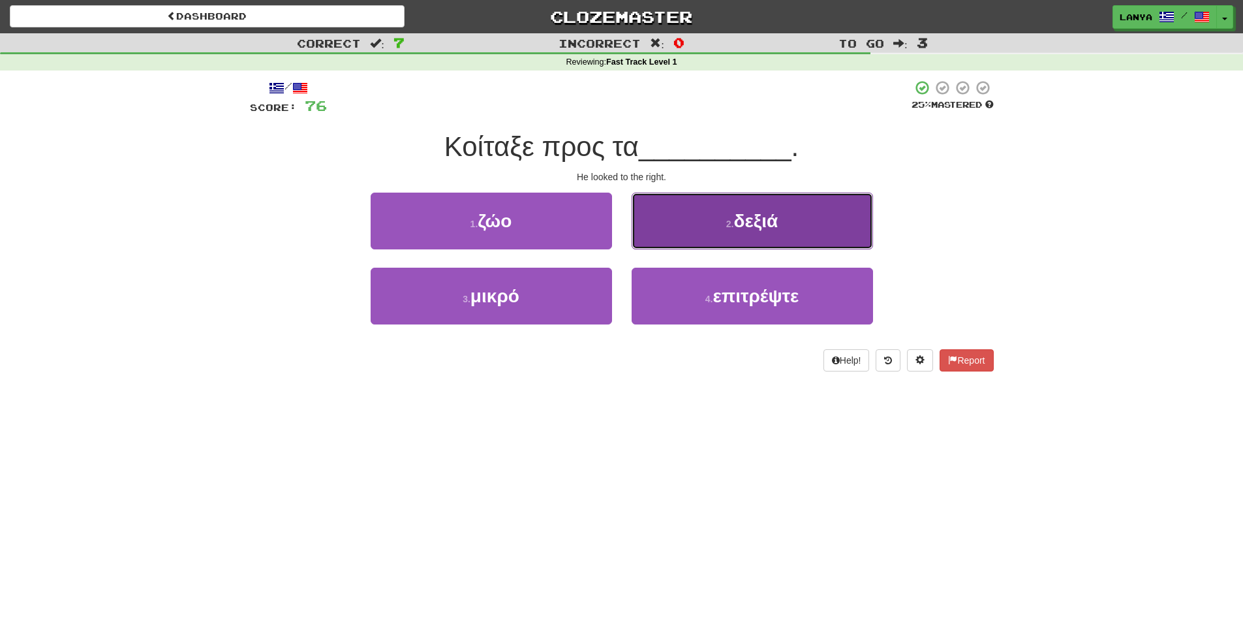
click at [739, 234] on button "2 . δεξιά" at bounding box center [752, 221] width 241 height 57
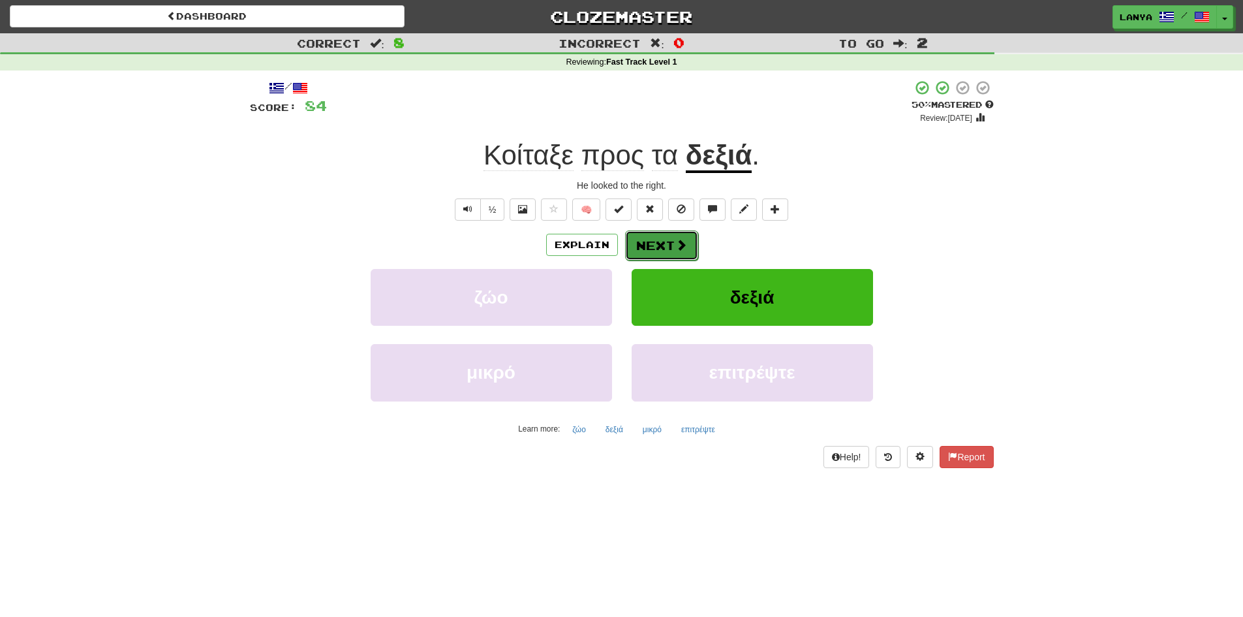
click at [667, 251] on button "Next" at bounding box center [661, 245] width 73 height 30
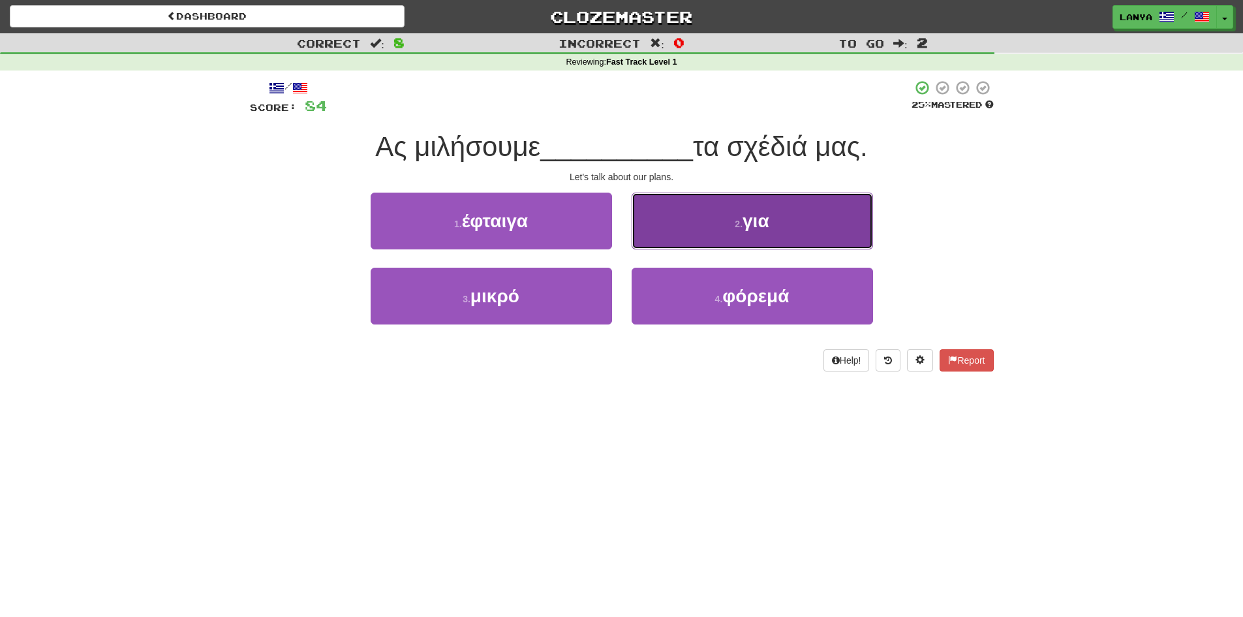
click at [782, 237] on button "2 . για" at bounding box center [752, 221] width 241 height 57
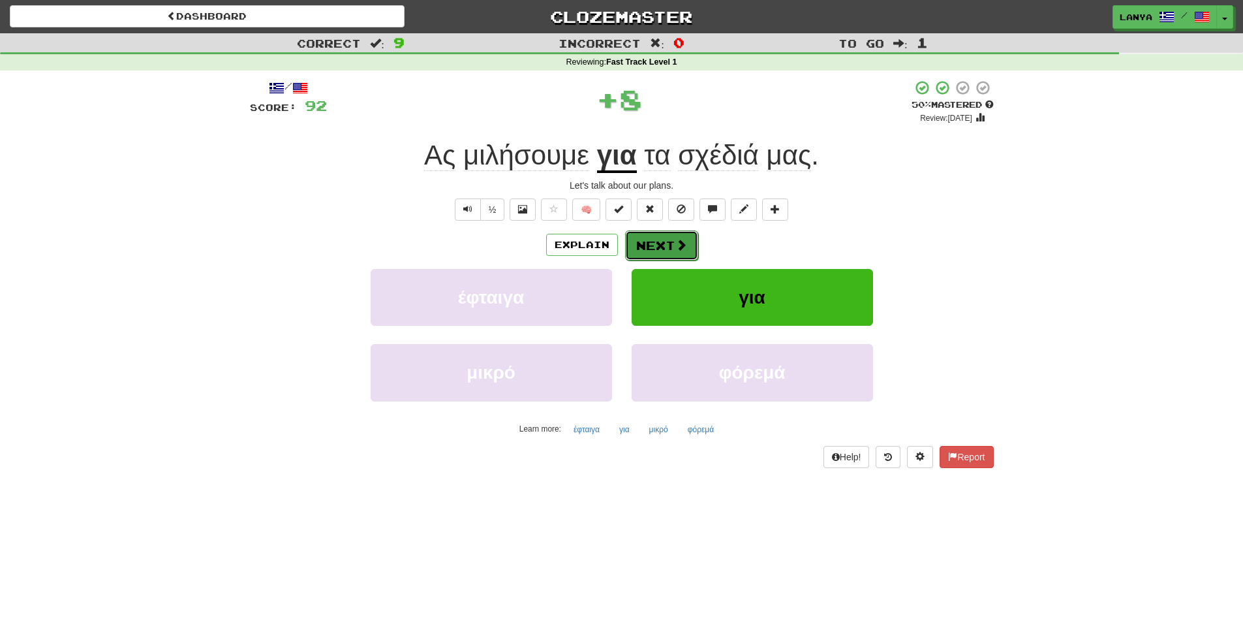
click at [689, 240] on button "Next" at bounding box center [661, 245] width 73 height 30
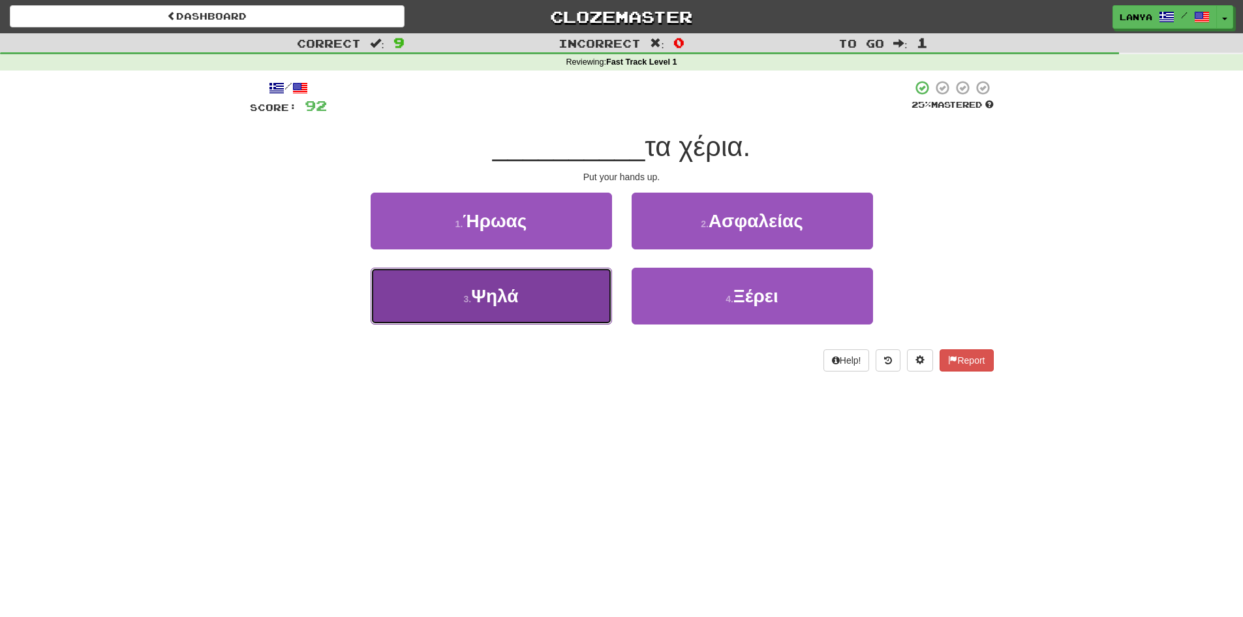
click at [521, 278] on button "3 . Ψηλά" at bounding box center [491, 296] width 241 height 57
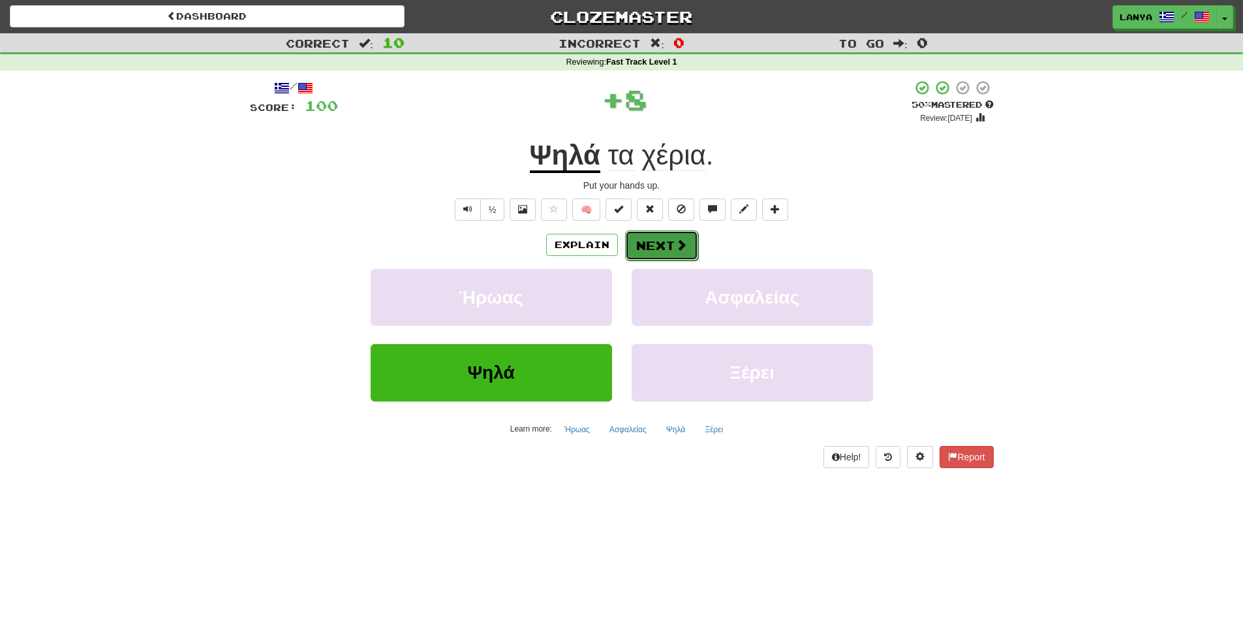
click at [689, 249] on button "Next" at bounding box center [661, 245] width 73 height 30
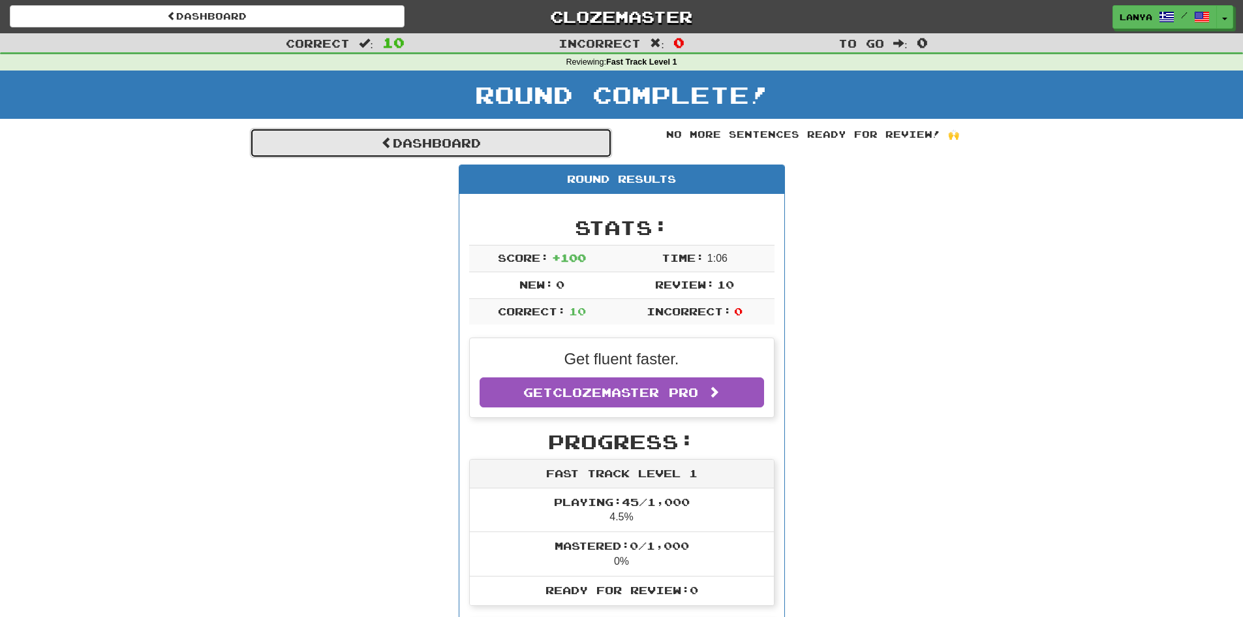
click at [428, 149] on link "Dashboard" at bounding box center [431, 143] width 362 height 30
